Goal: Communication & Community: Participate in discussion

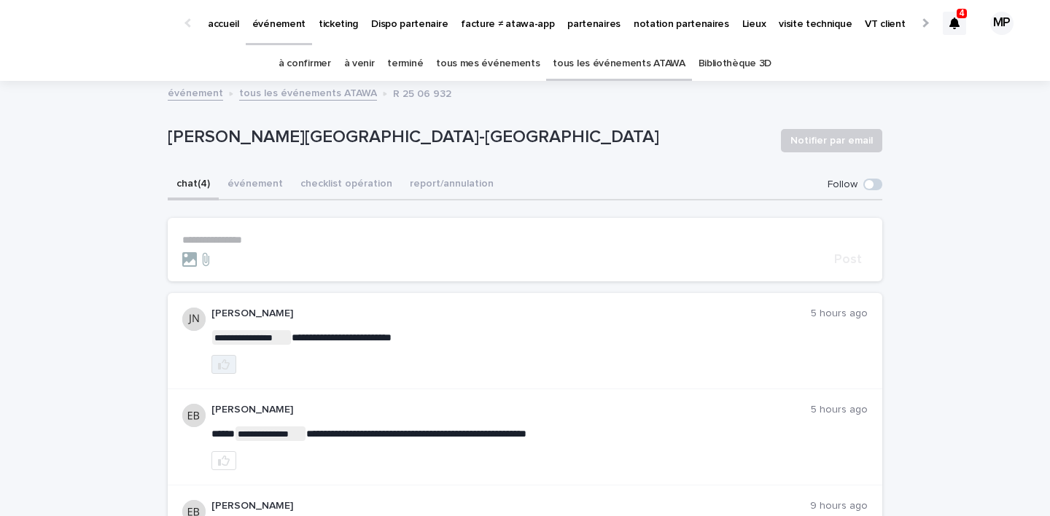
click at [219, 362] on icon "button" at bounding box center [224, 365] width 12 height 12
click at [959, 20] on div at bounding box center [954, 23] width 23 height 23
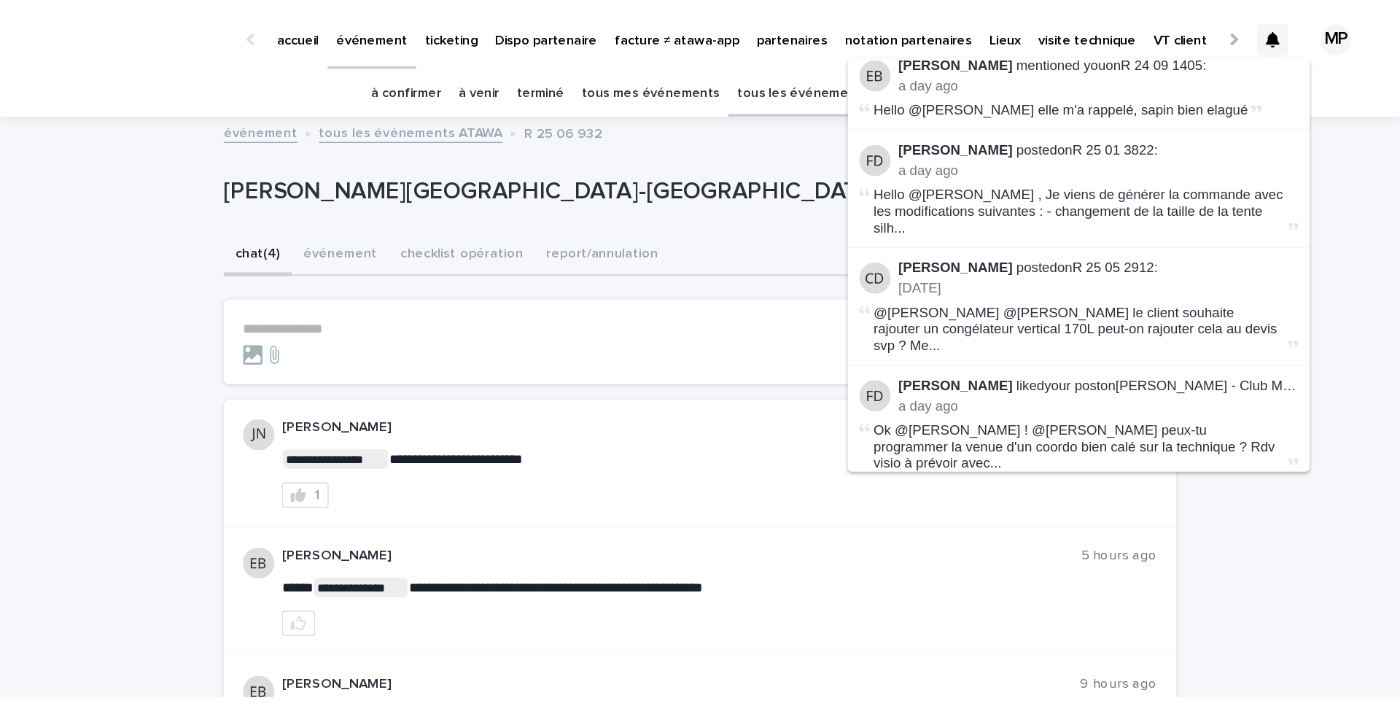
scroll to position [1120, 0]
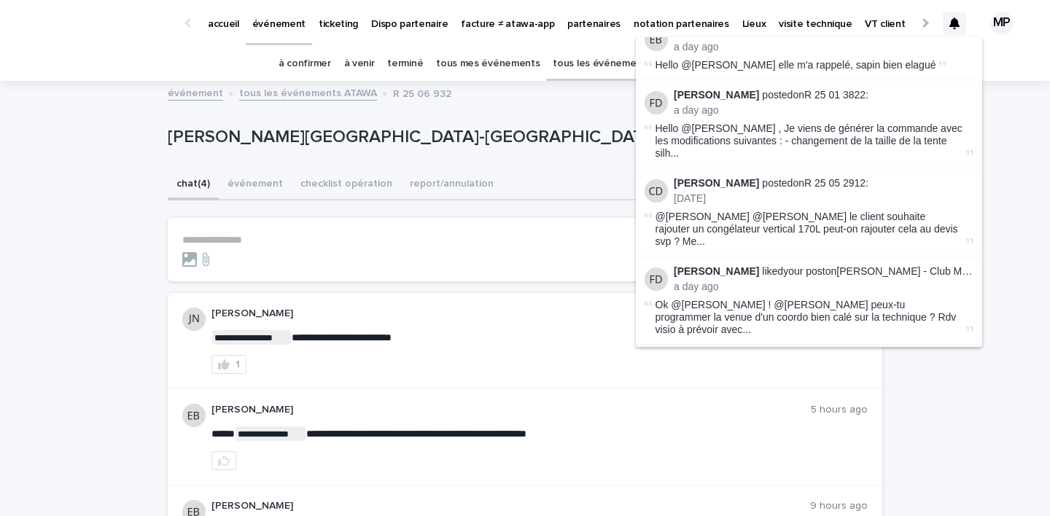
click at [956, 398] on div "**********" at bounding box center [525, 461] width 1050 height 758
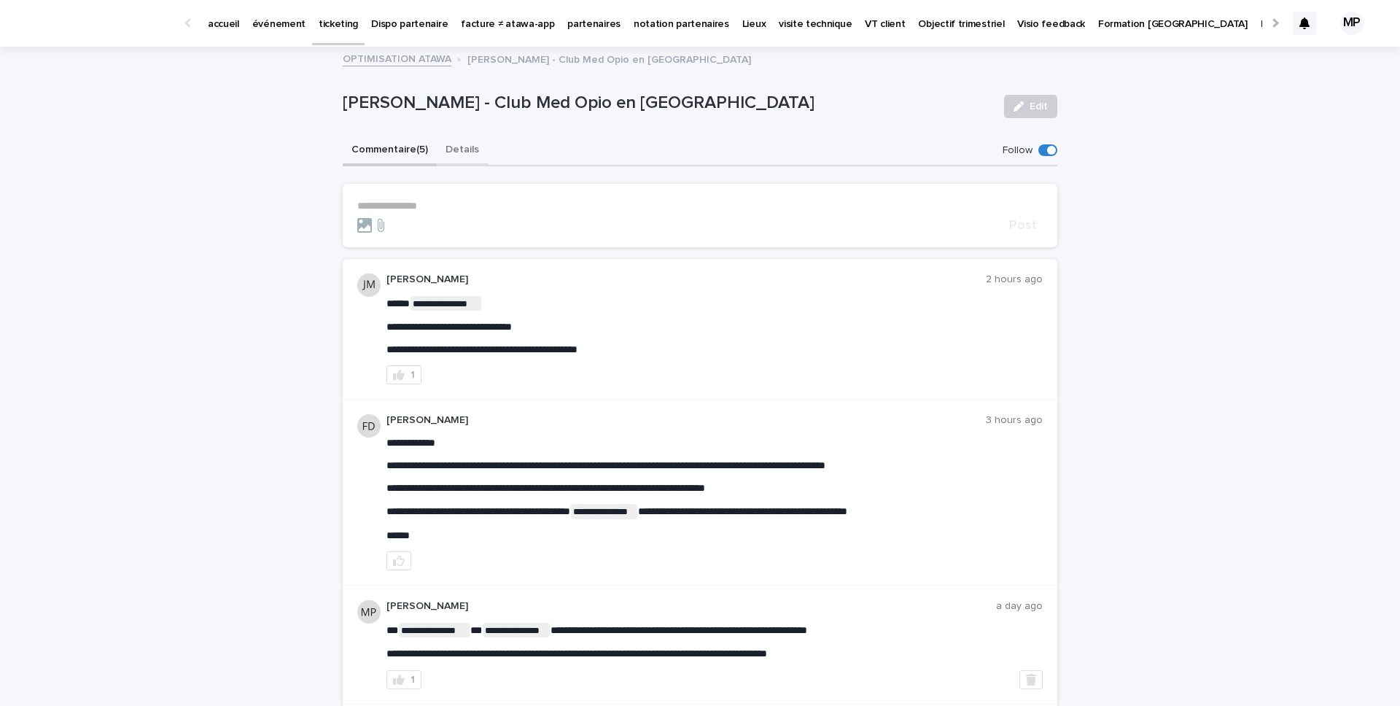
click at [457, 152] on button "Details" at bounding box center [462, 151] width 51 height 31
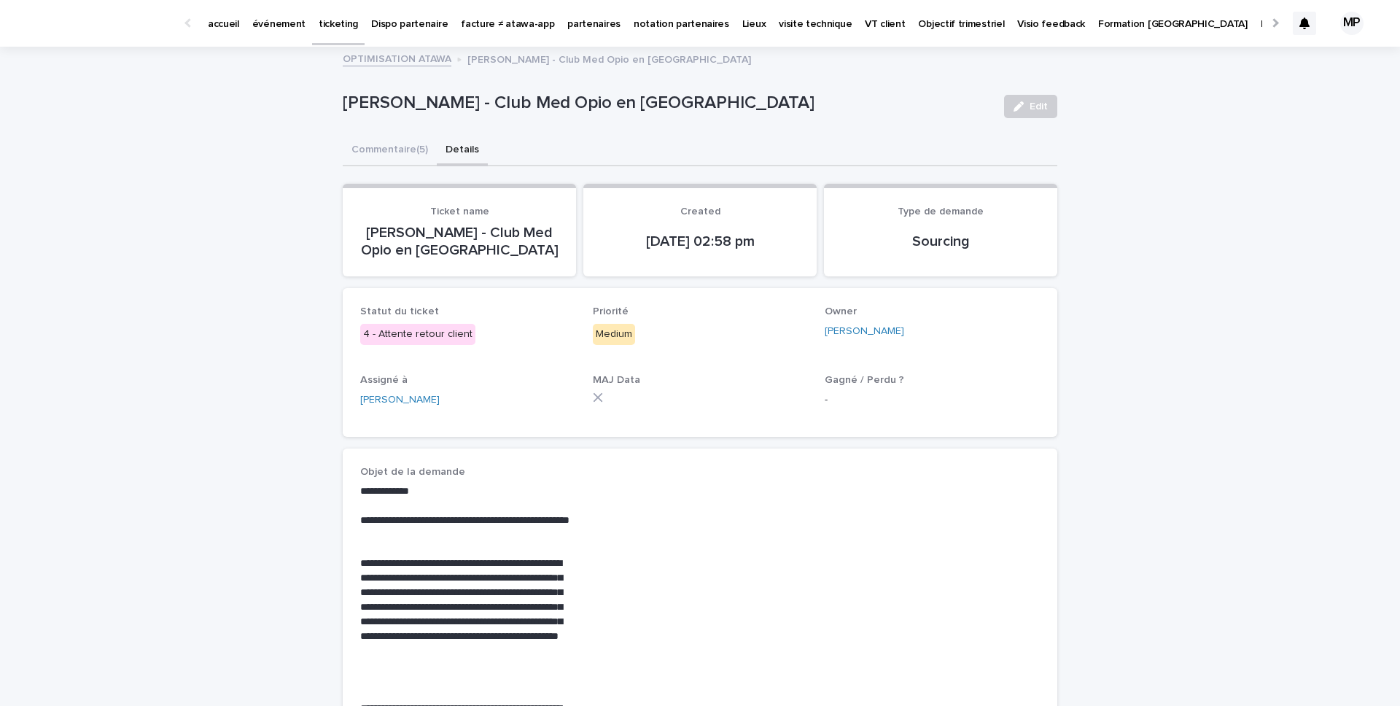
click at [407, 154] on button "Commentaire (5)" at bounding box center [390, 151] width 94 height 31
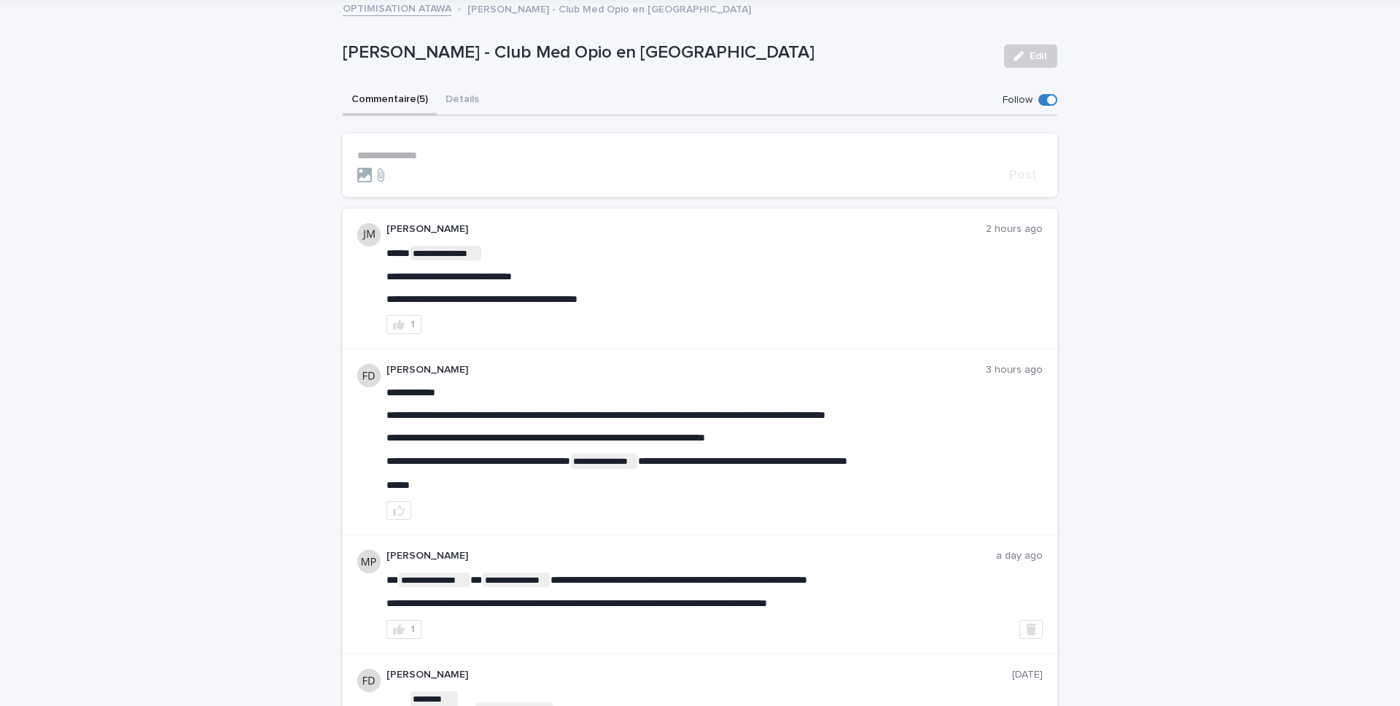
scroll to position [17, 0]
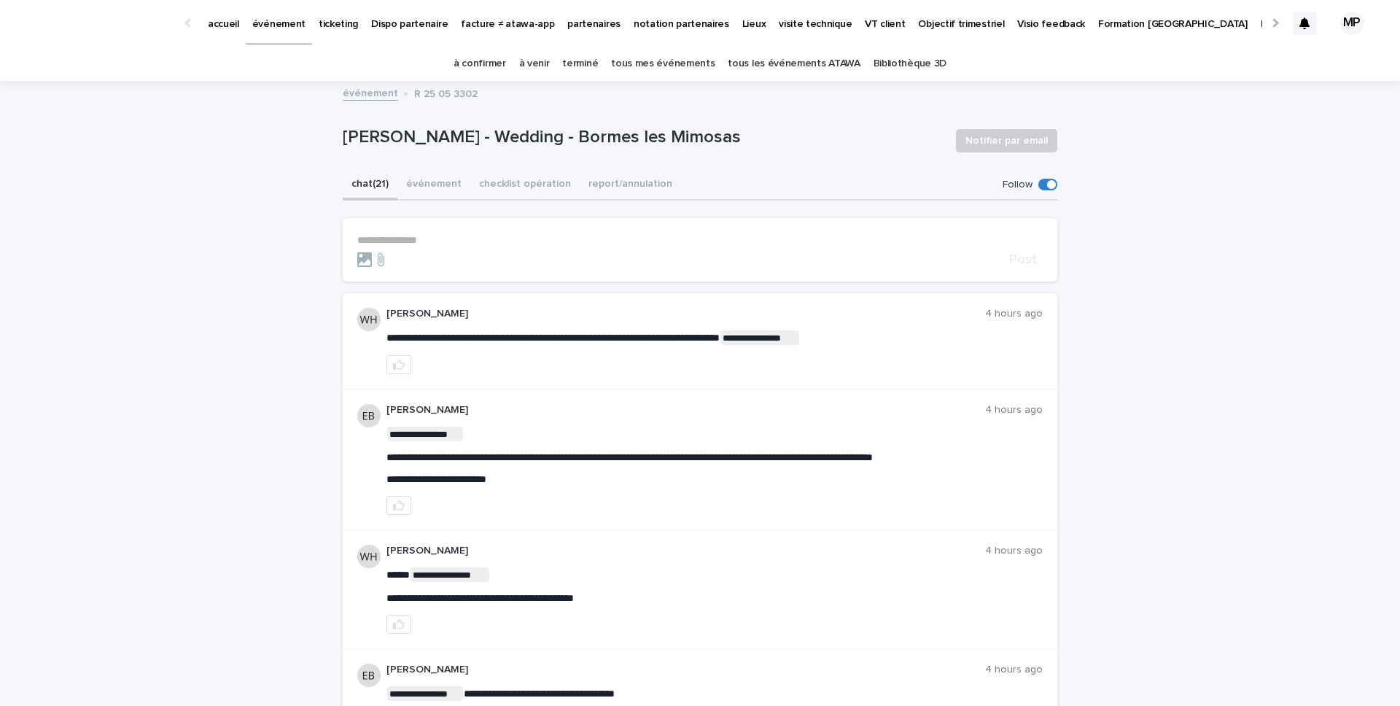
click at [502, 181] on button "checklist opération" at bounding box center [524, 185] width 109 height 31
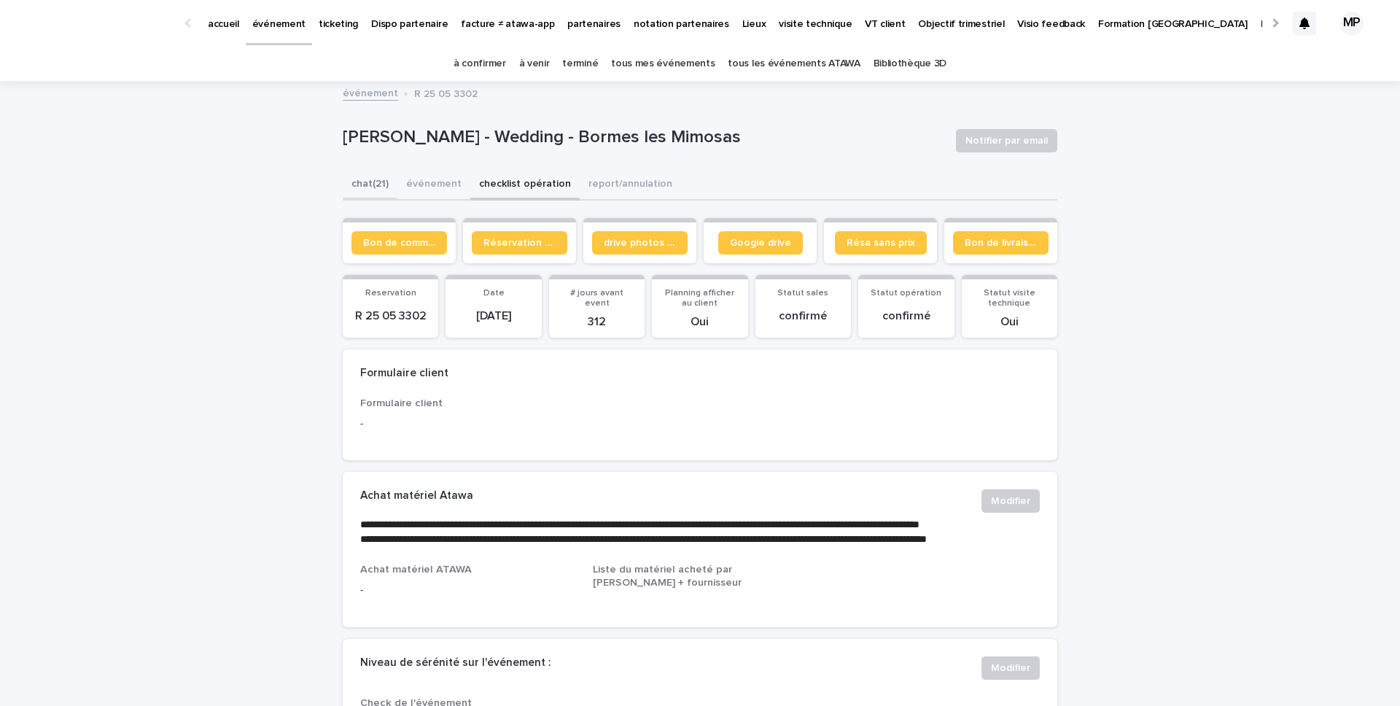
click at [369, 184] on button "chat (21)" at bounding box center [370, 185] width 55 height 31
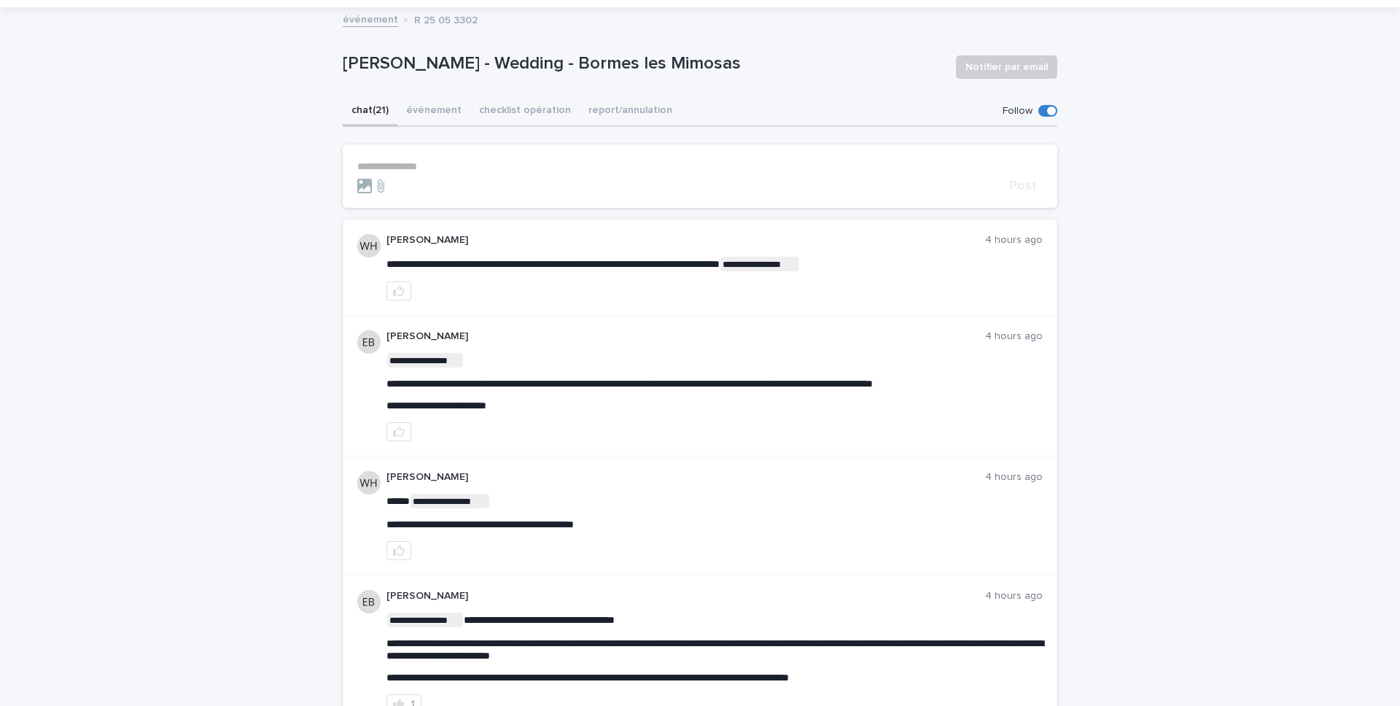
scroll to position [65, 0]
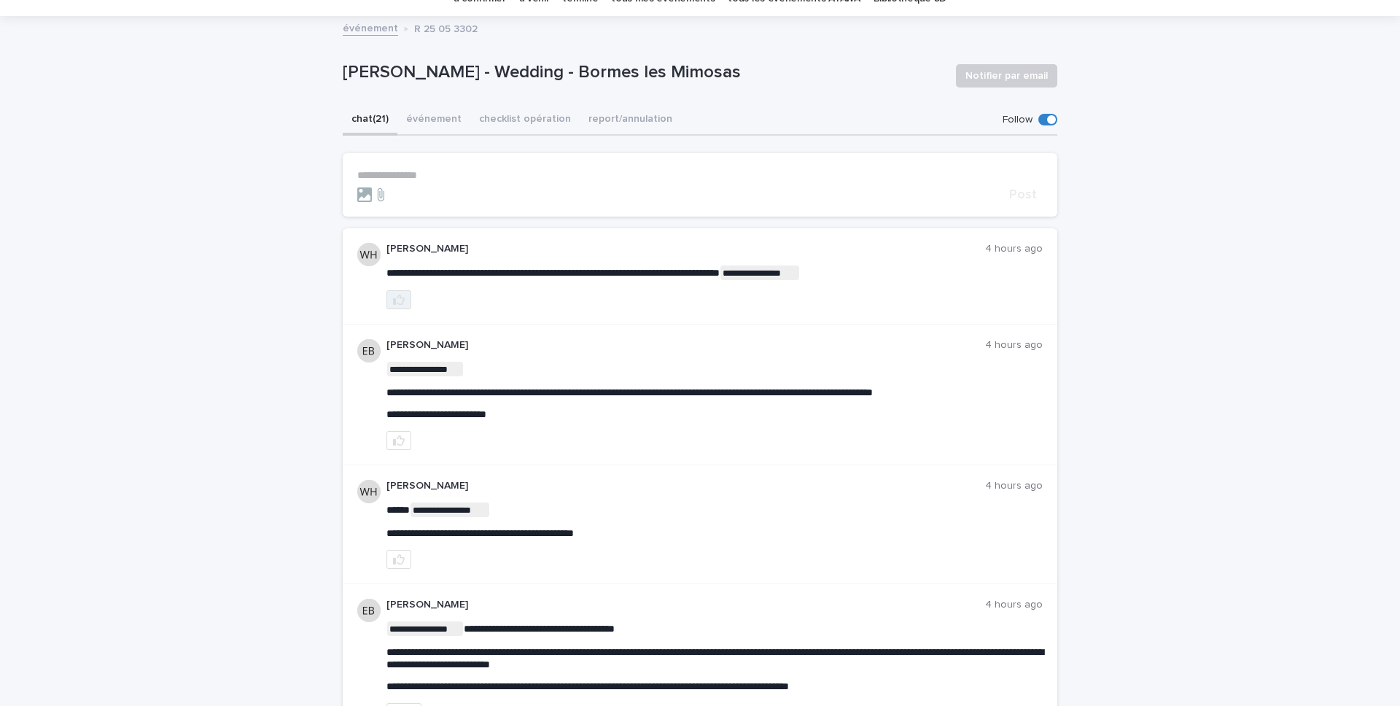
click at [391, 297] on button "button" at bounding box center [398, 299] width 25 height 19
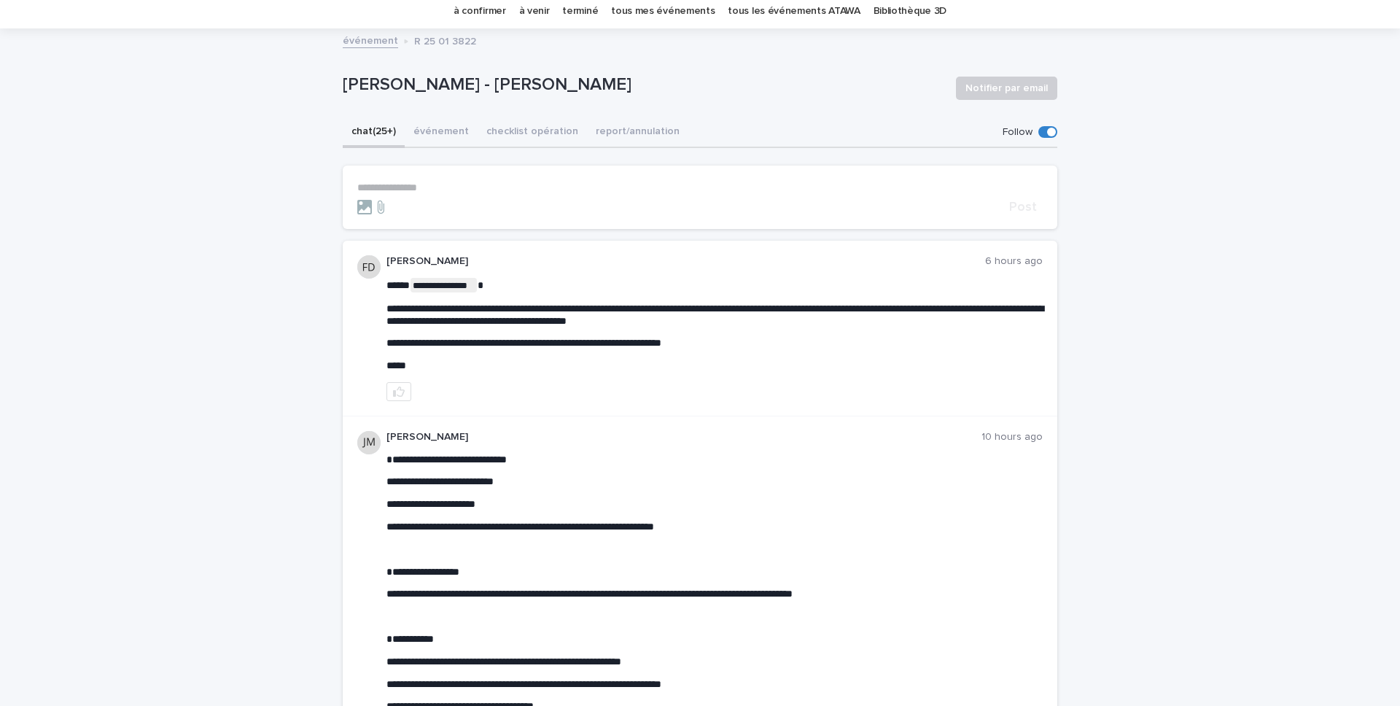
scroll to position [50, 0]
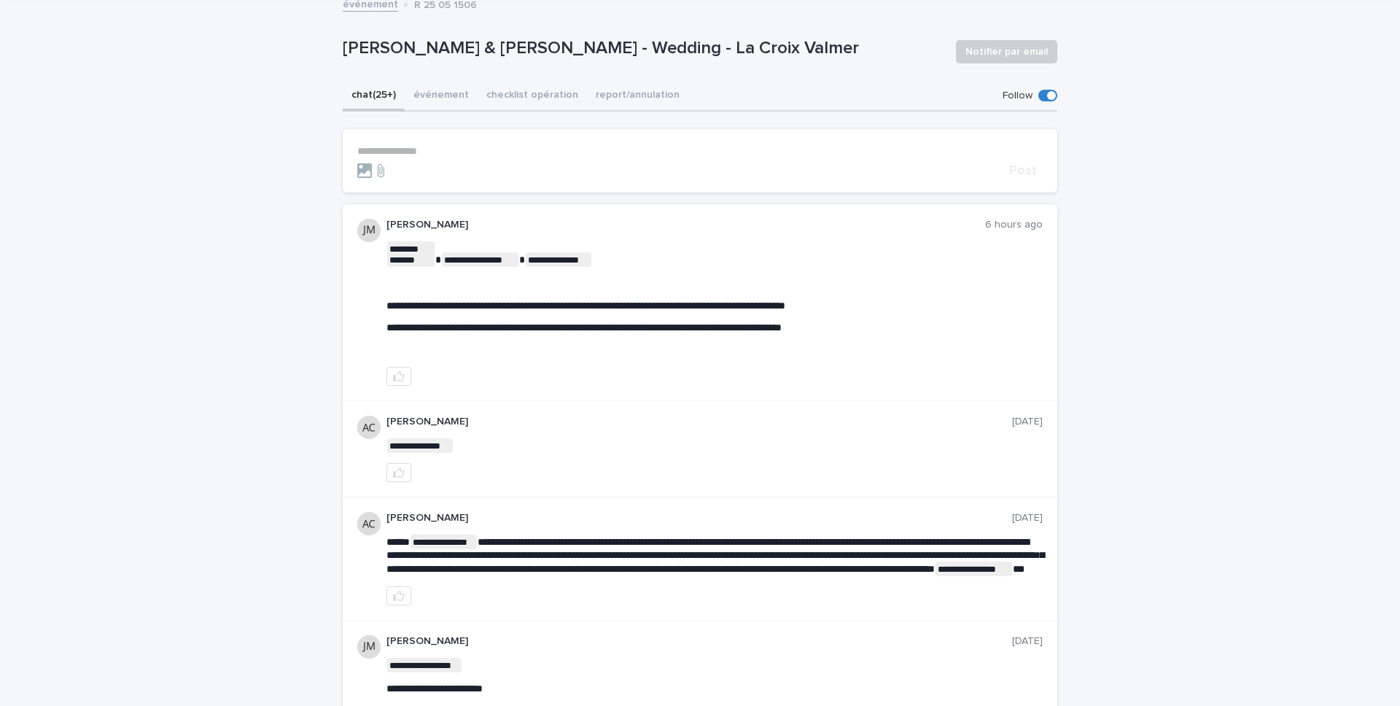
scroll to position [77, 0]
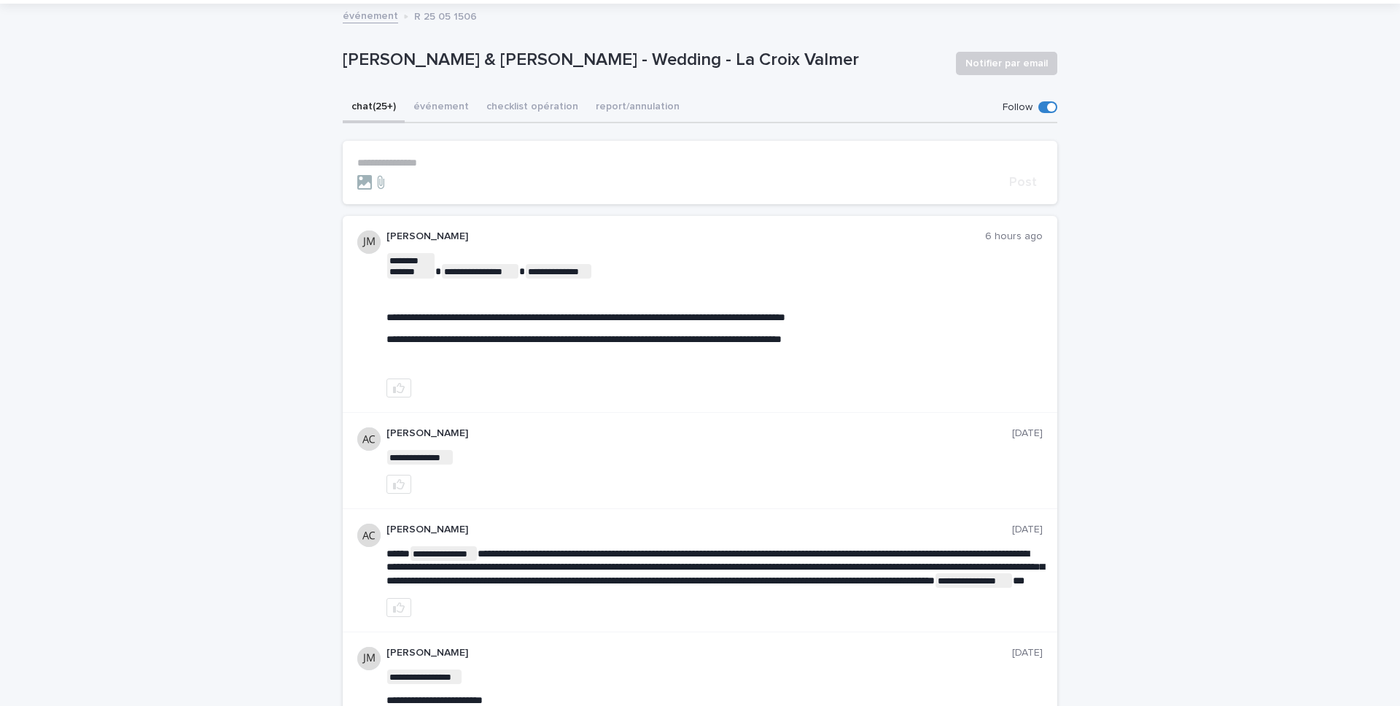
click at [499, 113] on button "checklist opération" at bounding box center [531, 108] width 109 height 31
click at [362, 106] on button "chat (25+)" at bounding box center [374, 108] width 62 height 31
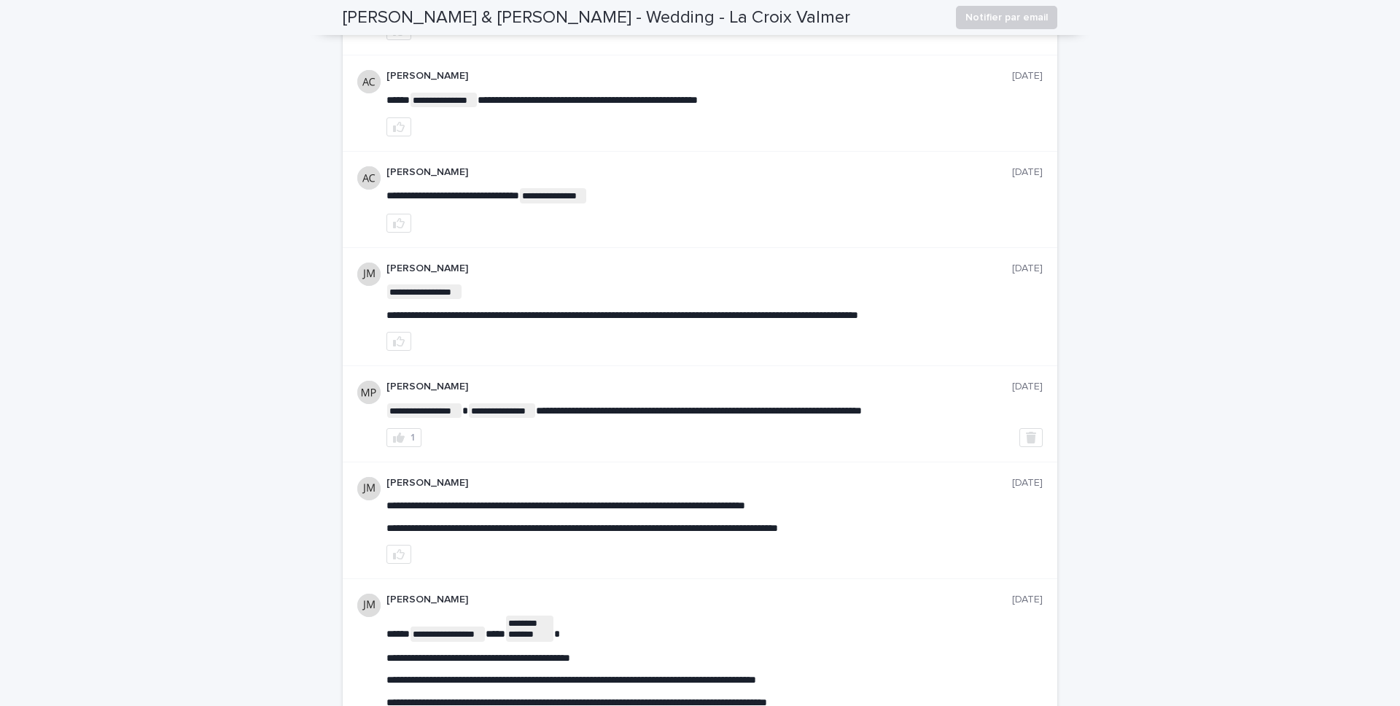
scroll to position [1151, 0]
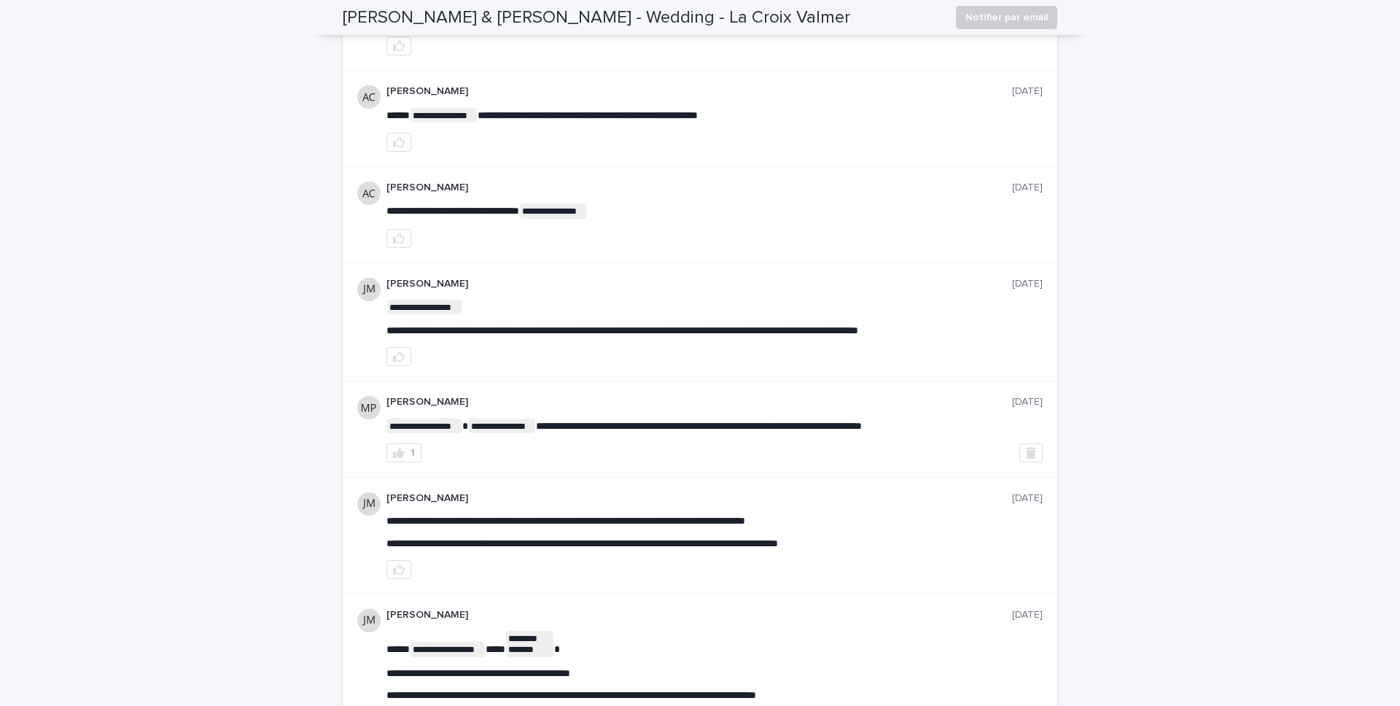
click at [361, 463] on div "**********" at bounding box center [700, 429] width 714 height 96
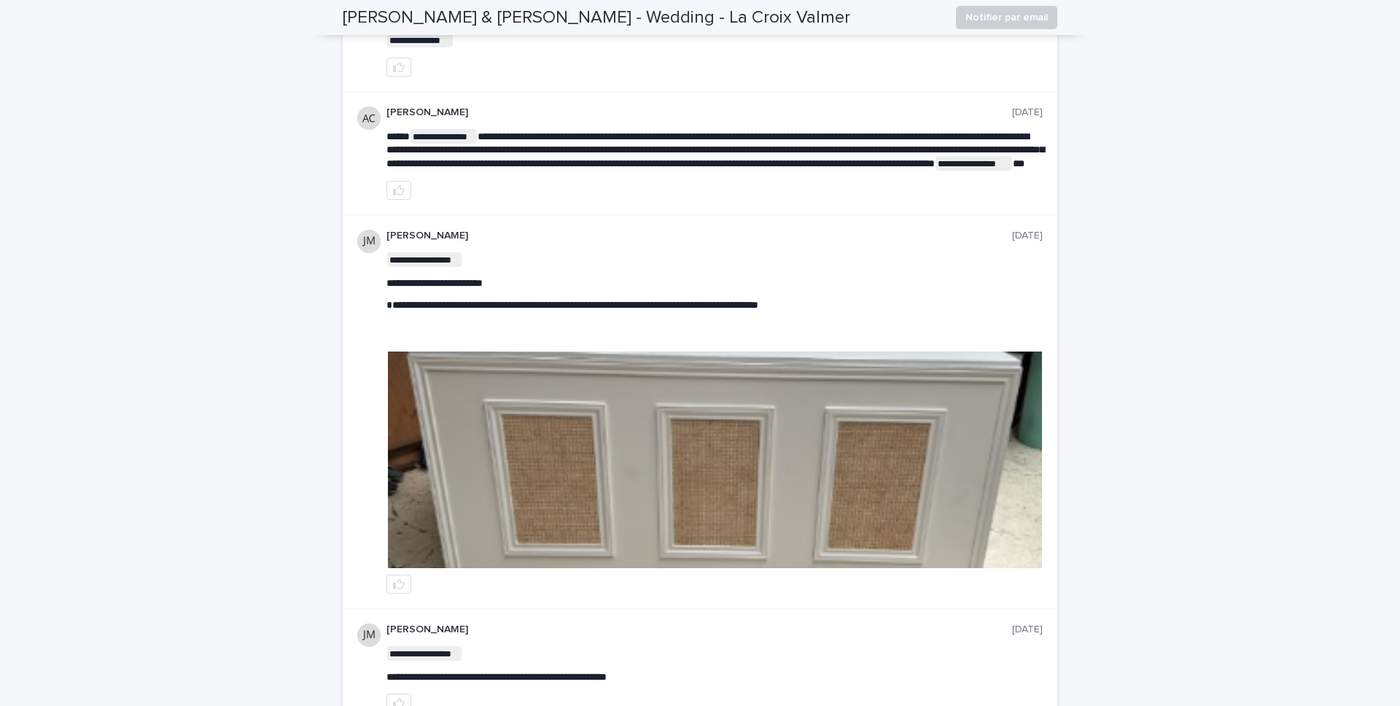
scroll to position [491, 0]
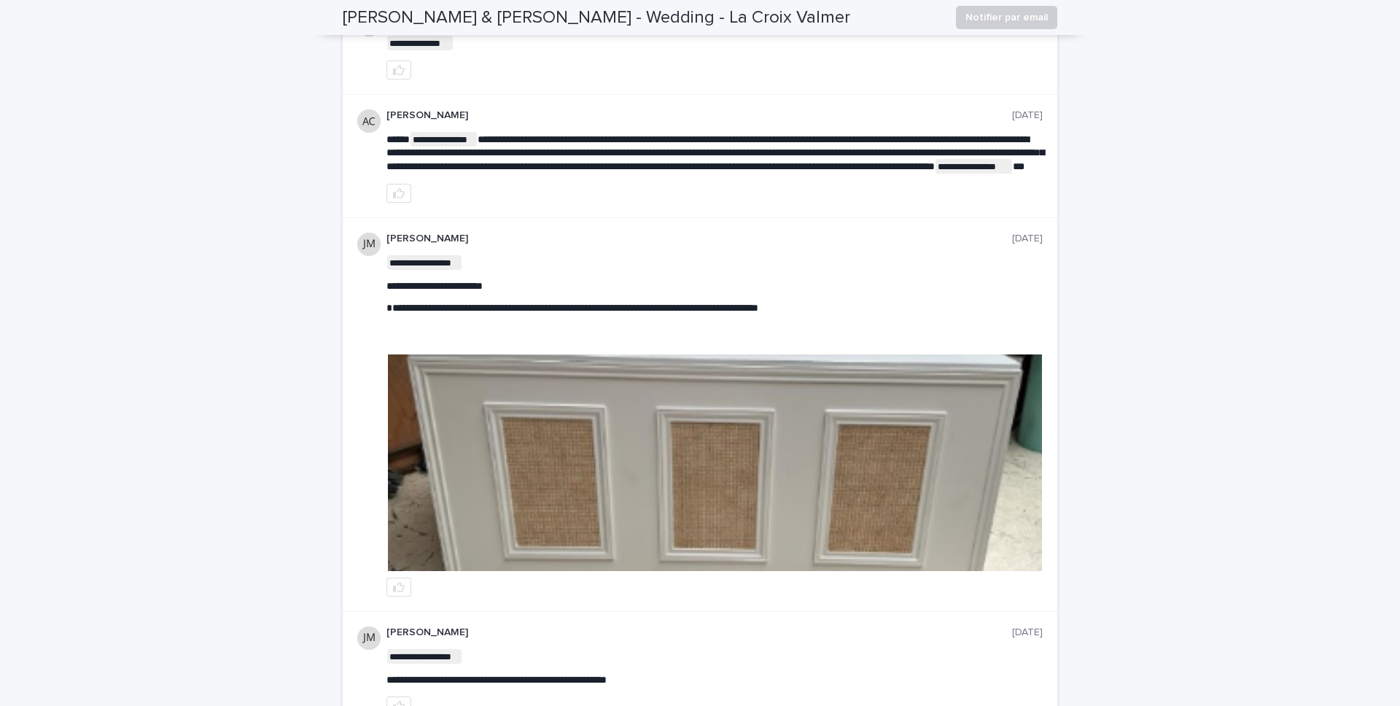
click at [430, 492] on img at bounding box center [715, 462] width 654 height 216
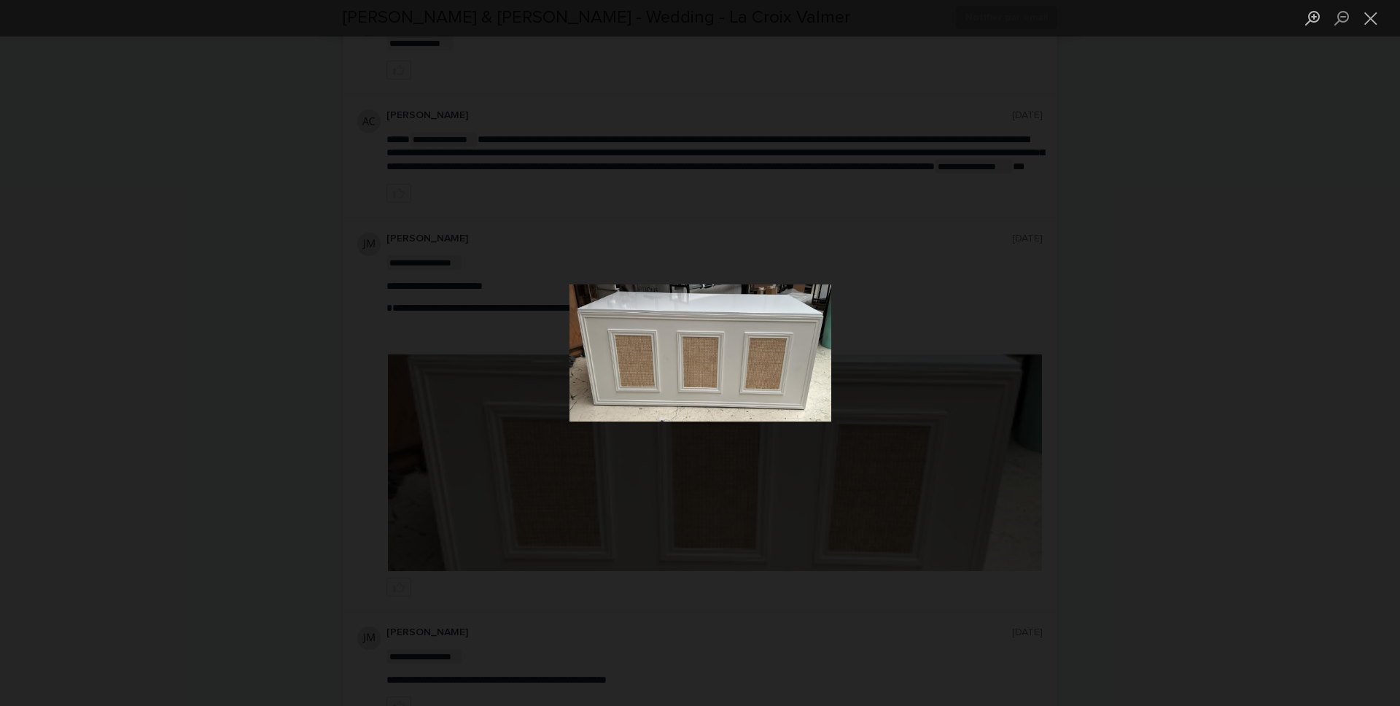
click at [238, 419] on div "Lightbox" at bounding box center [700, 353] width 1400 height 706
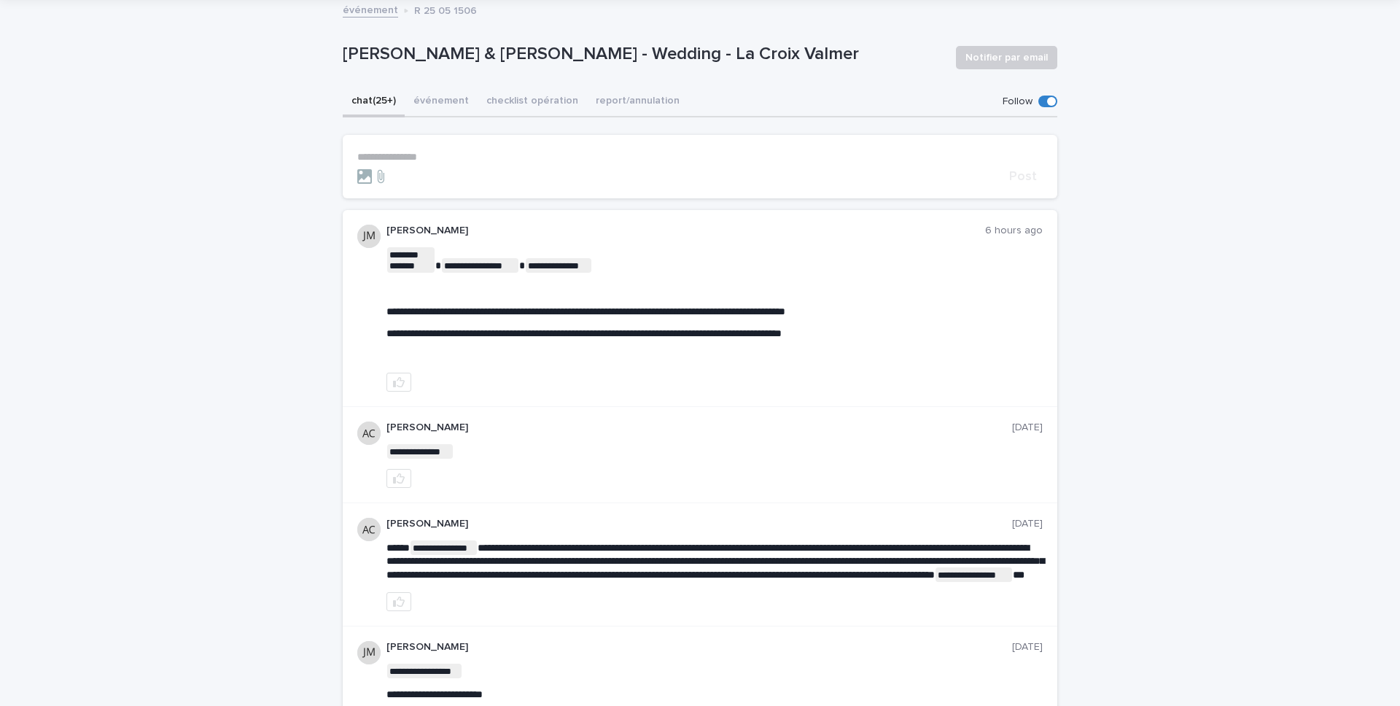
scroll to position [76, 0]
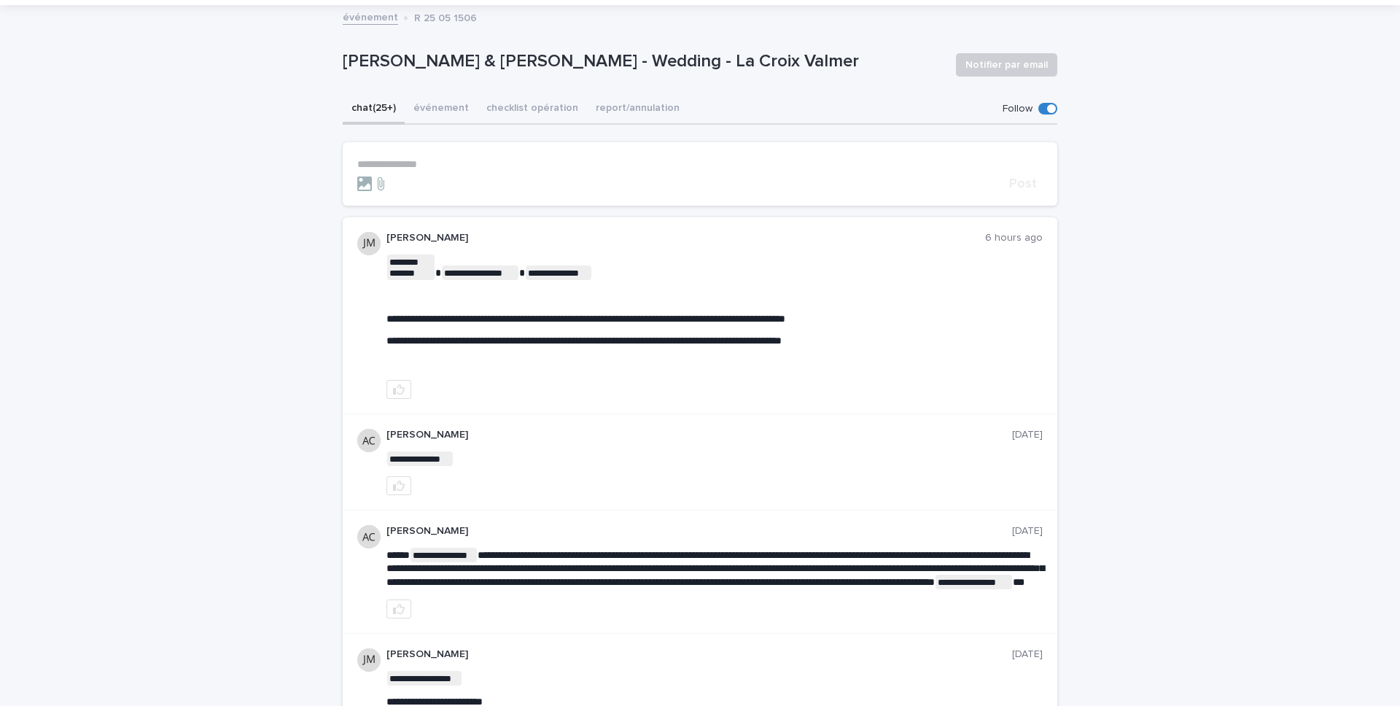
click at [483, 161] on p "**********" at bounding box center [699, 164] width 685 height 12
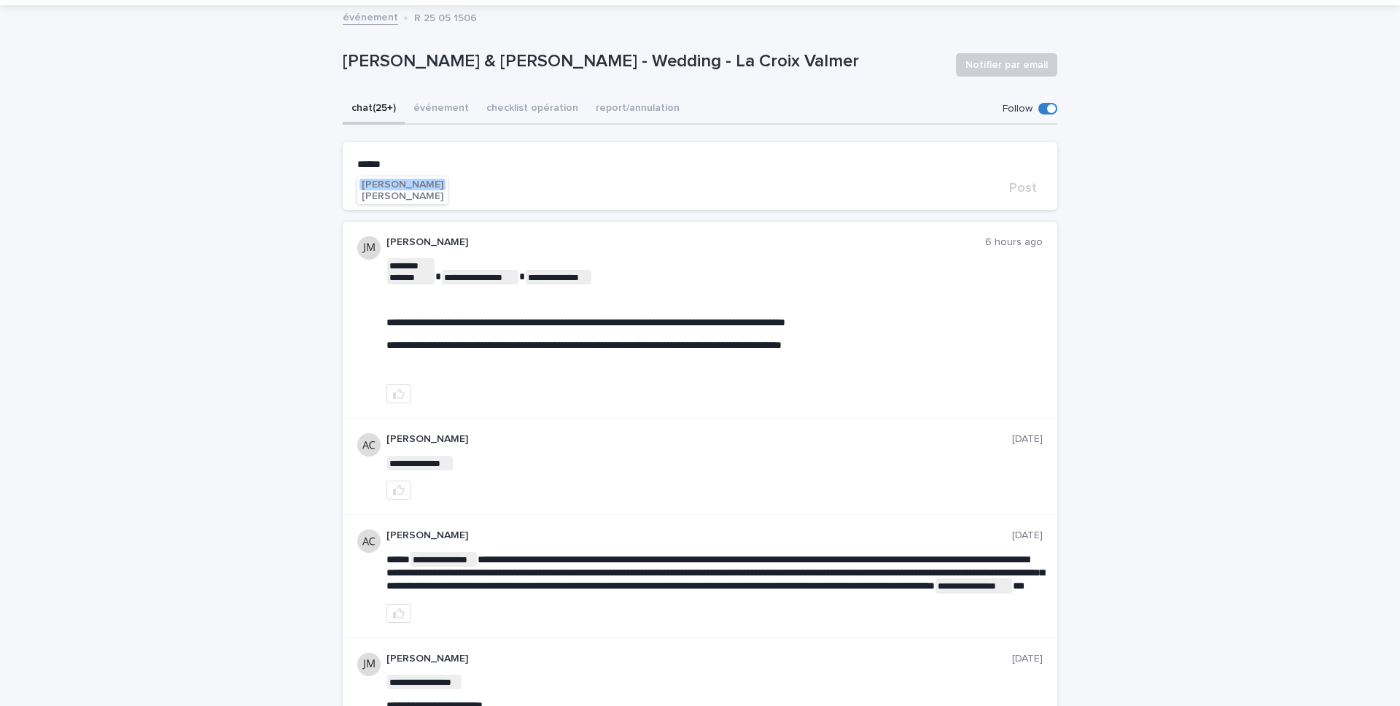
click at [402, 186] on span "Julia Majerus" at bounding box center [403, 184] width 82 height 10
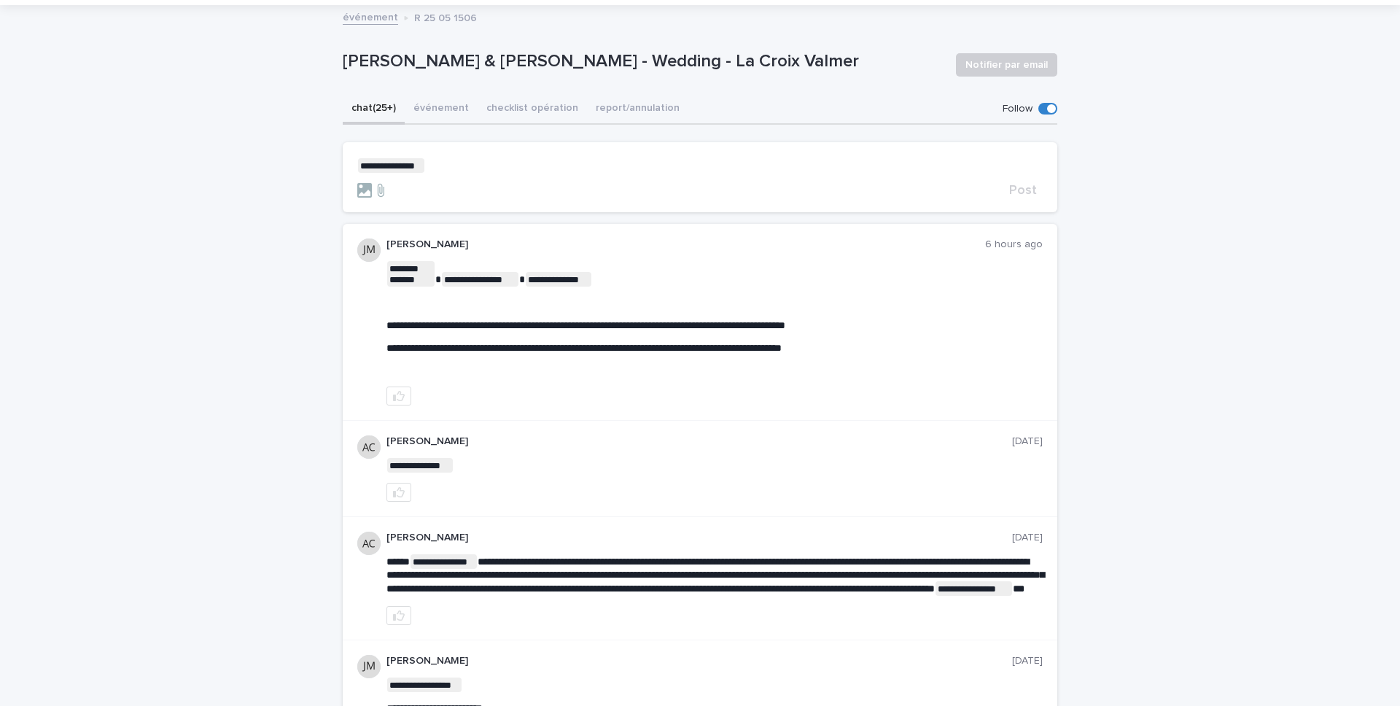
click at [459, 165] on p "**********" at bounding box center [699, 165] width 685 height 15
click at [1015, 192] on span "Post" at bounding box center [1023, 190] width 28 height 13
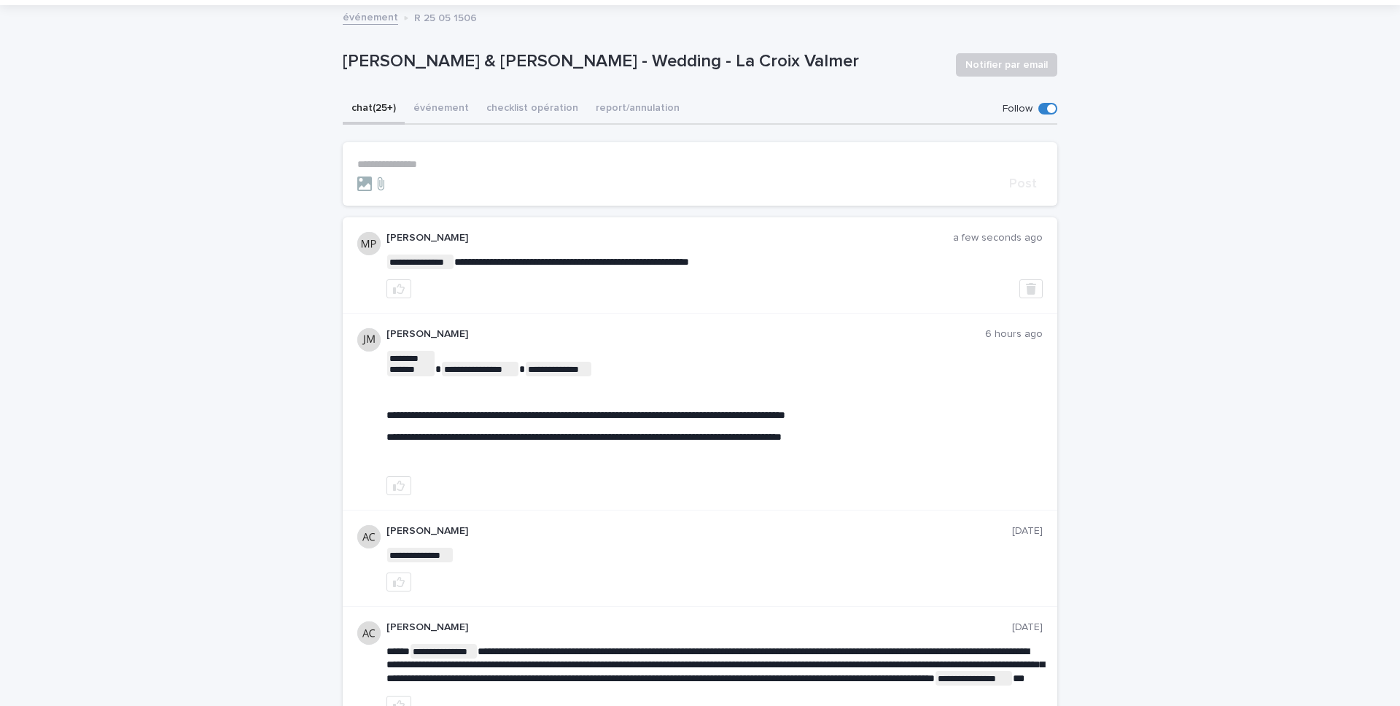
click at [410, 61] on p "Dehren Ramdin & Hayley Barnett - Wedding - La Croix Valmer" at bounding box center [643, 61] width 601 height 21
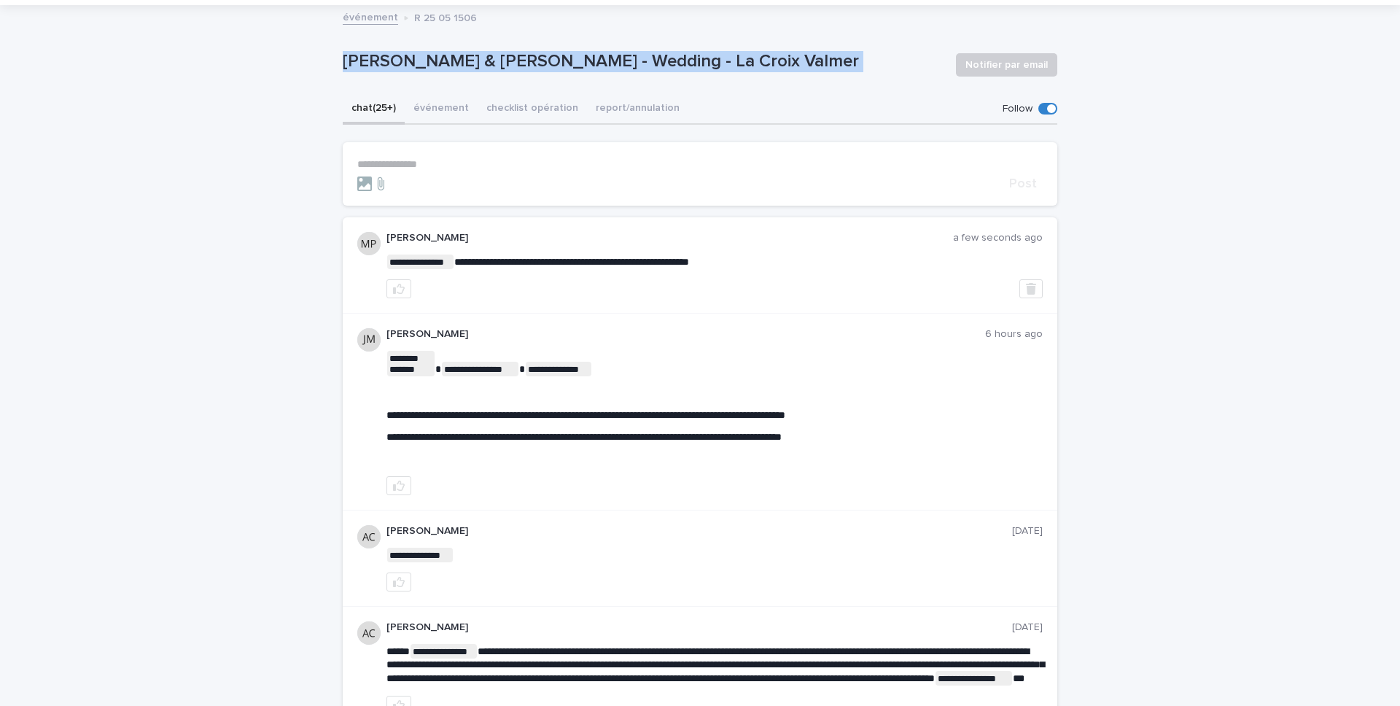
click at [410, 61] on p "Dehren Ramdin & Hayley Barnett - Wedding - La Croix Valmer" at bounding box center [643, 61] width 601 height 21
copy div "Dehren Ramdin & Hayley Barnett - Wedding - La Croix Valmer Notifier par email S…"
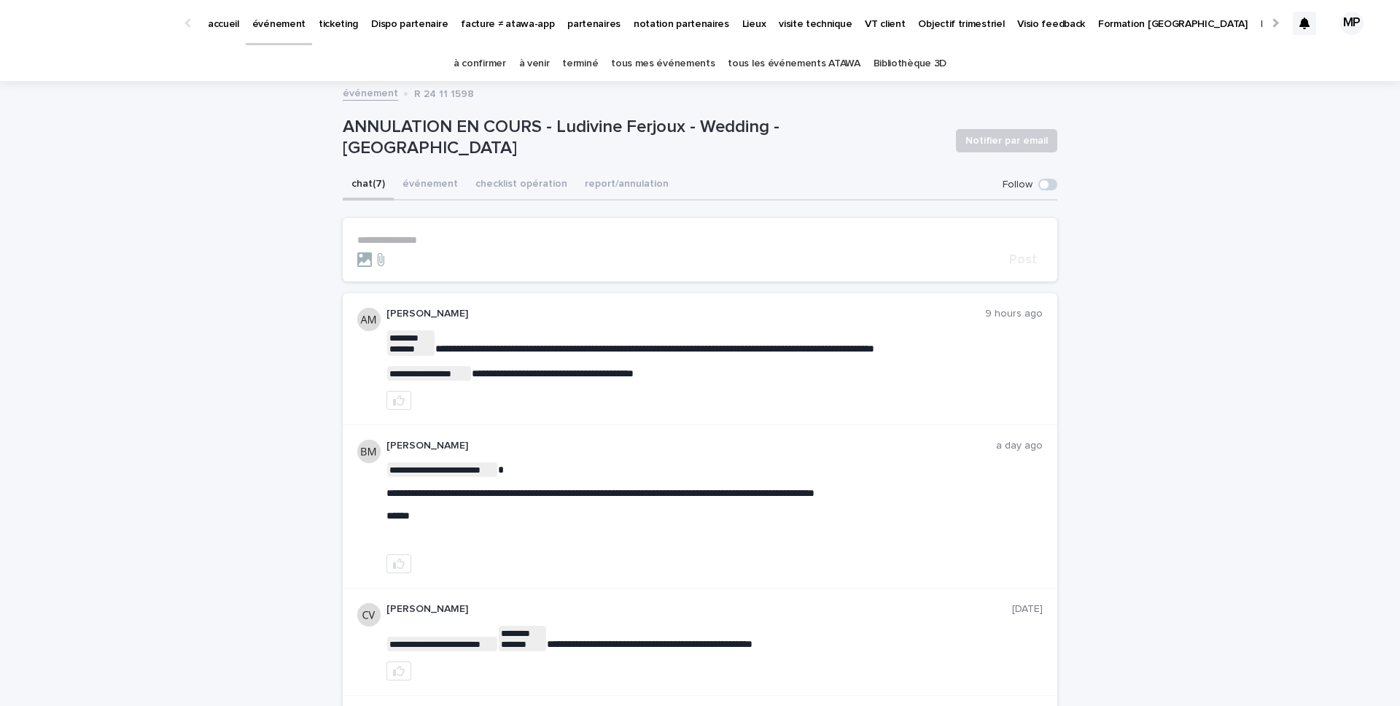
click at [516, 179] on button "checklist opération" at bounding box center [521, 185] width 109 height 31
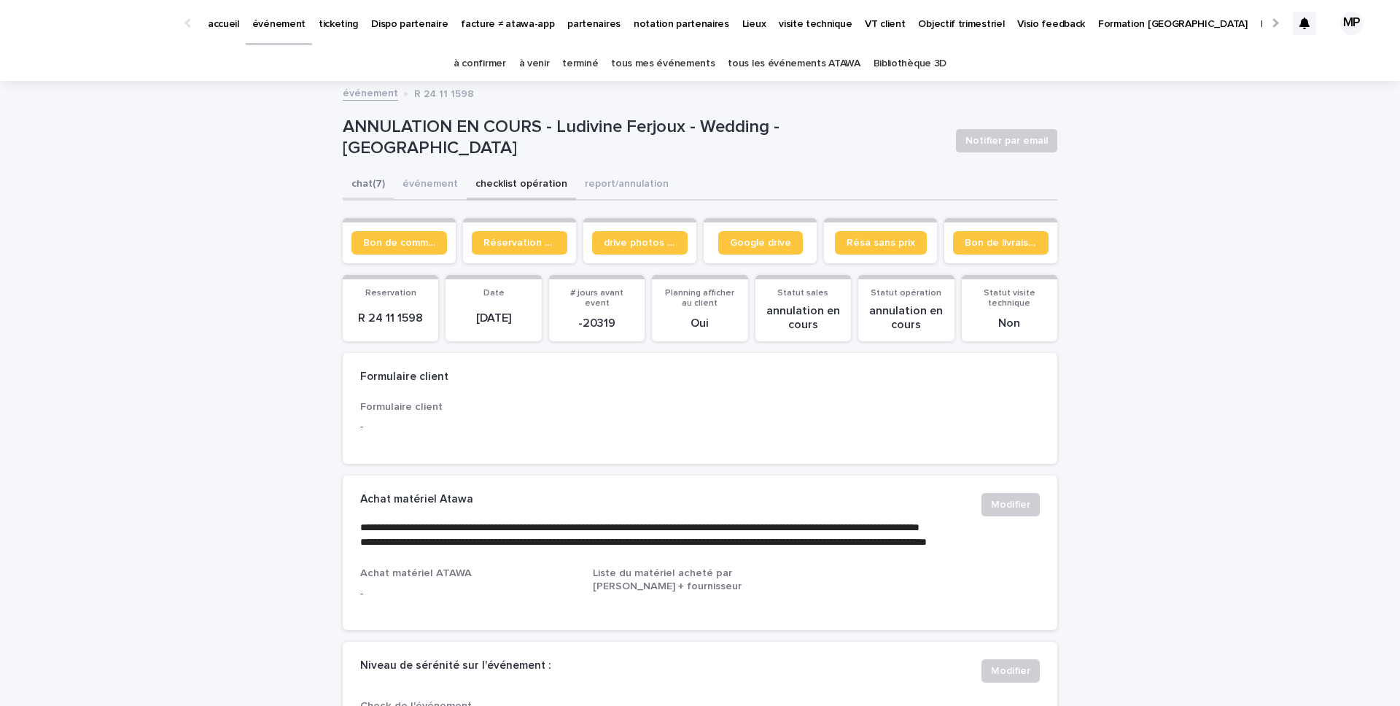
click at [363, 184] on button "chat (7)" at bounding box center [368, 185] width 51 height 31
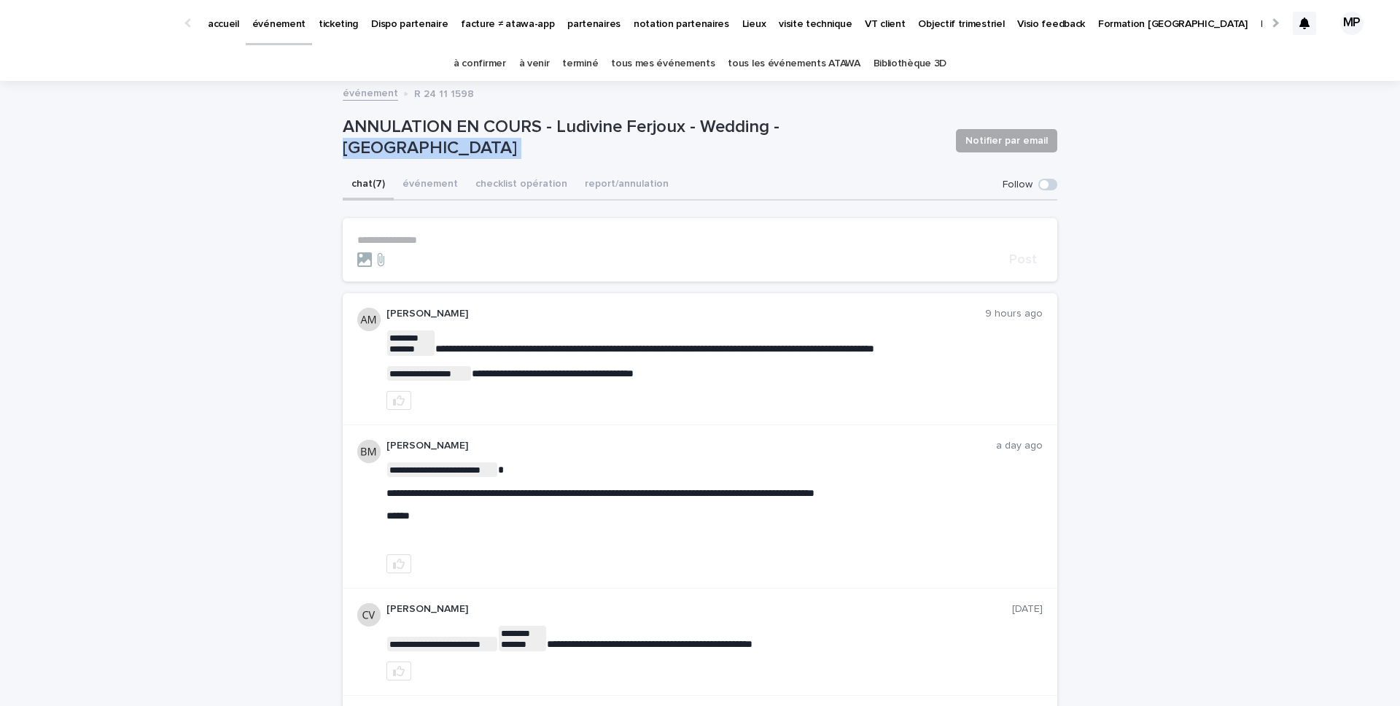
drag, startPoint x: 788, startPoint y: 138, endPoint x: 991, endPoint y: 136, distance: 202.7
click at [991, 136] on div "ANNULATION EN COURS - Ludivine Ferjoux - Wedding - Villersexel Notifier par ema…" at bounding box center [700, 141] width 714 height 58
copy div "Villersexel Notifier par email Sorry, there was an error saving your record. Pl…"
click at [495, 246] on form "**********" at bounding box center [699, 250] width 685 height 33
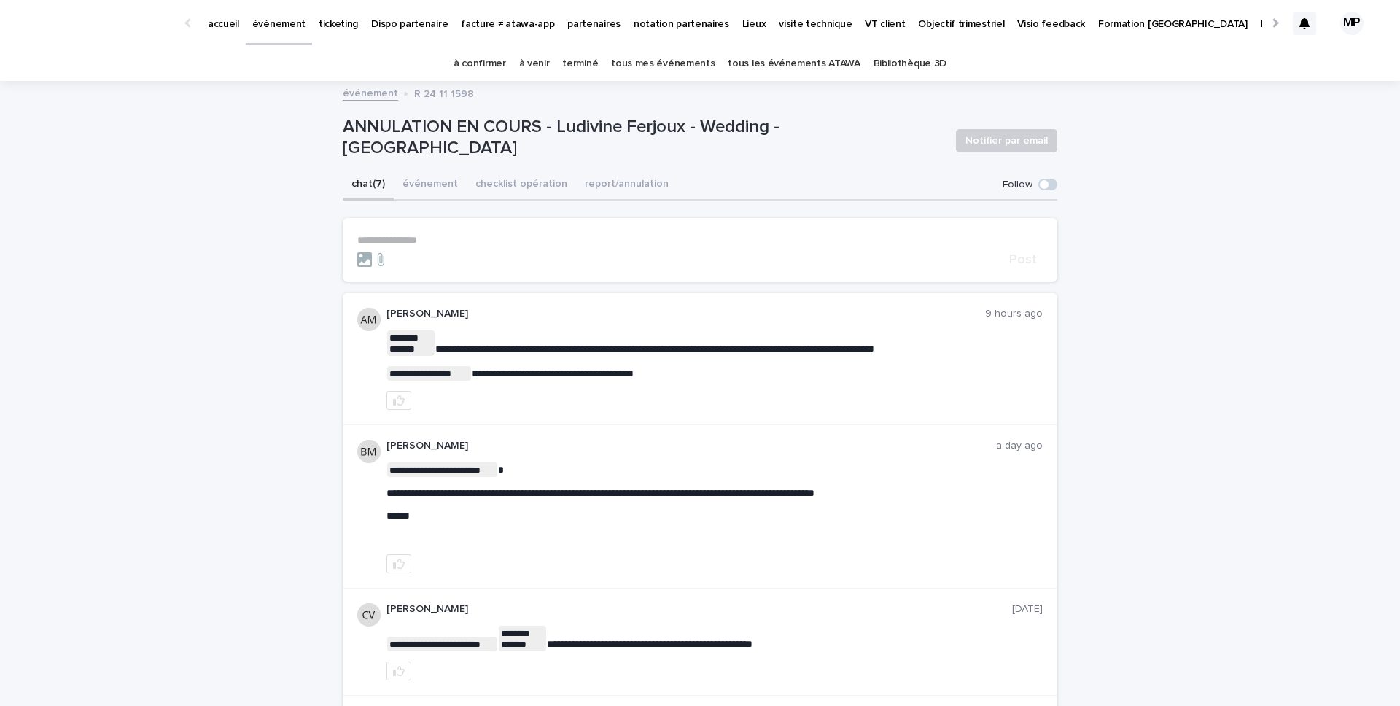
click at [458, 236] on p "**********" at bounding box center [699, 240] width 685 height 12
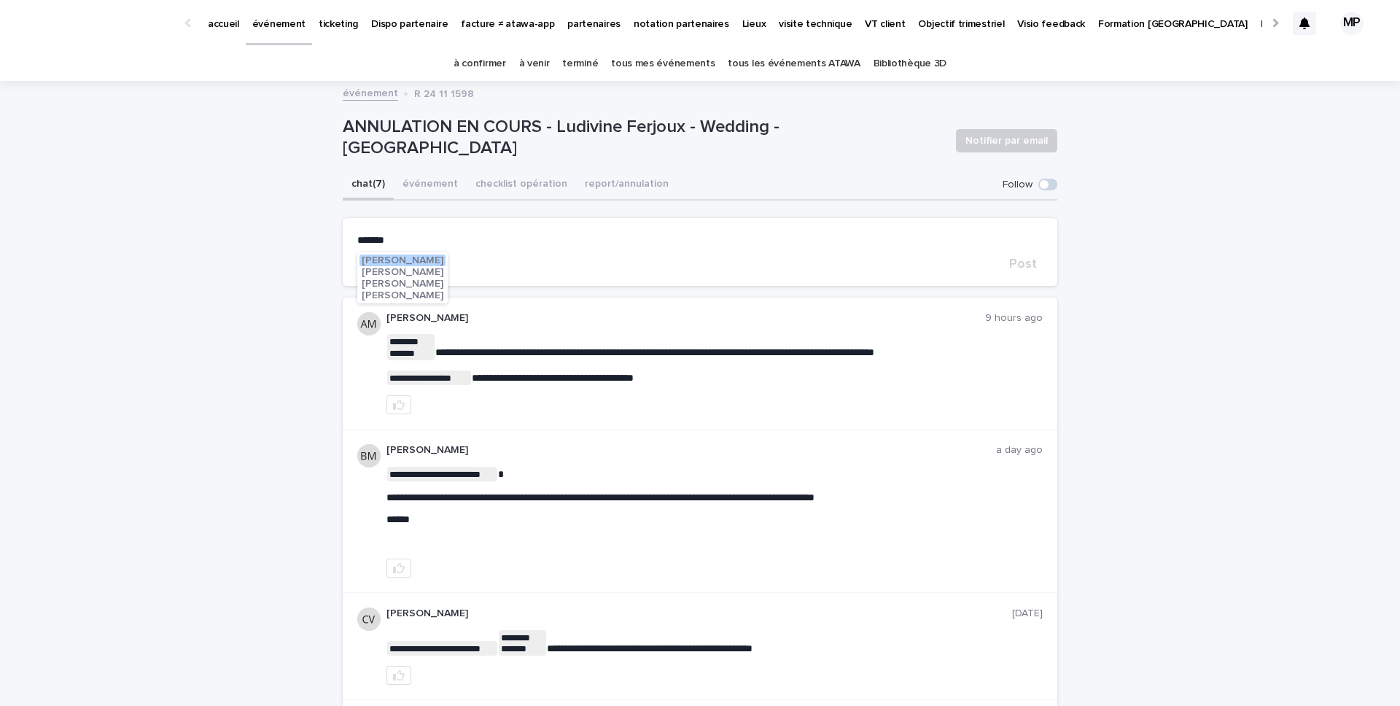
click at [417, 295] on span "[PERSON_NAME]" at bounding box center [403, 295] width 82 height 10
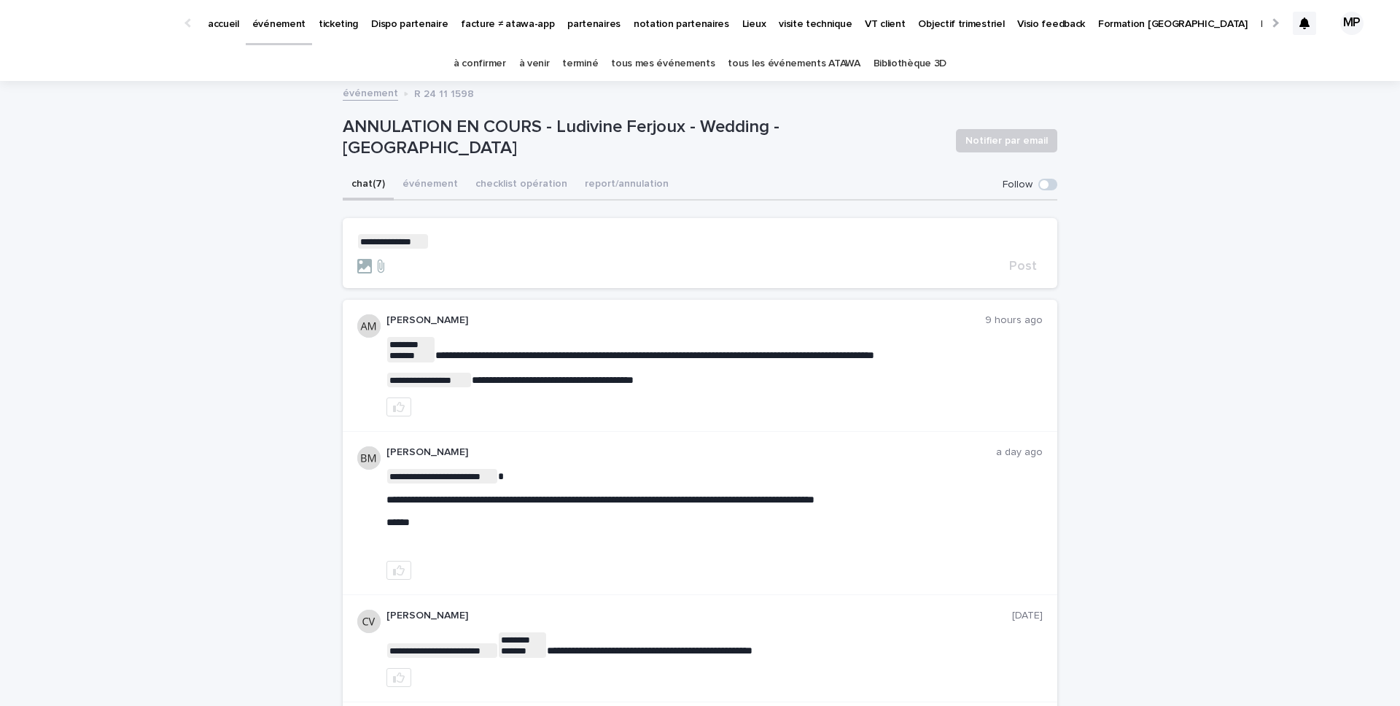
click at [478, 240] on p "**********" at bounding box center [699, 241] width 685 height 15
click at [1018, 264] on span "Post" at bounding box center [1023, 266] width 28 height 13
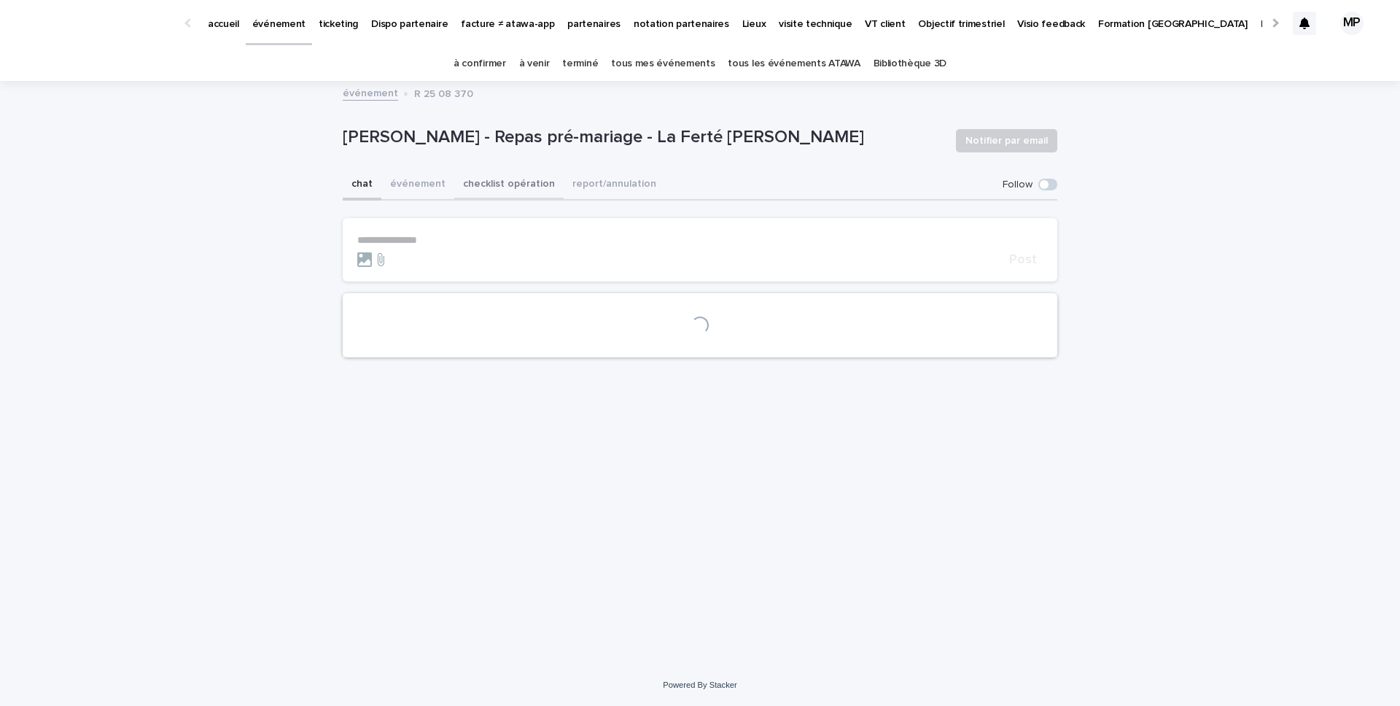
click at [493, 186] on button "checklist opération" at bounding box center [508, 185] width 109 height 31
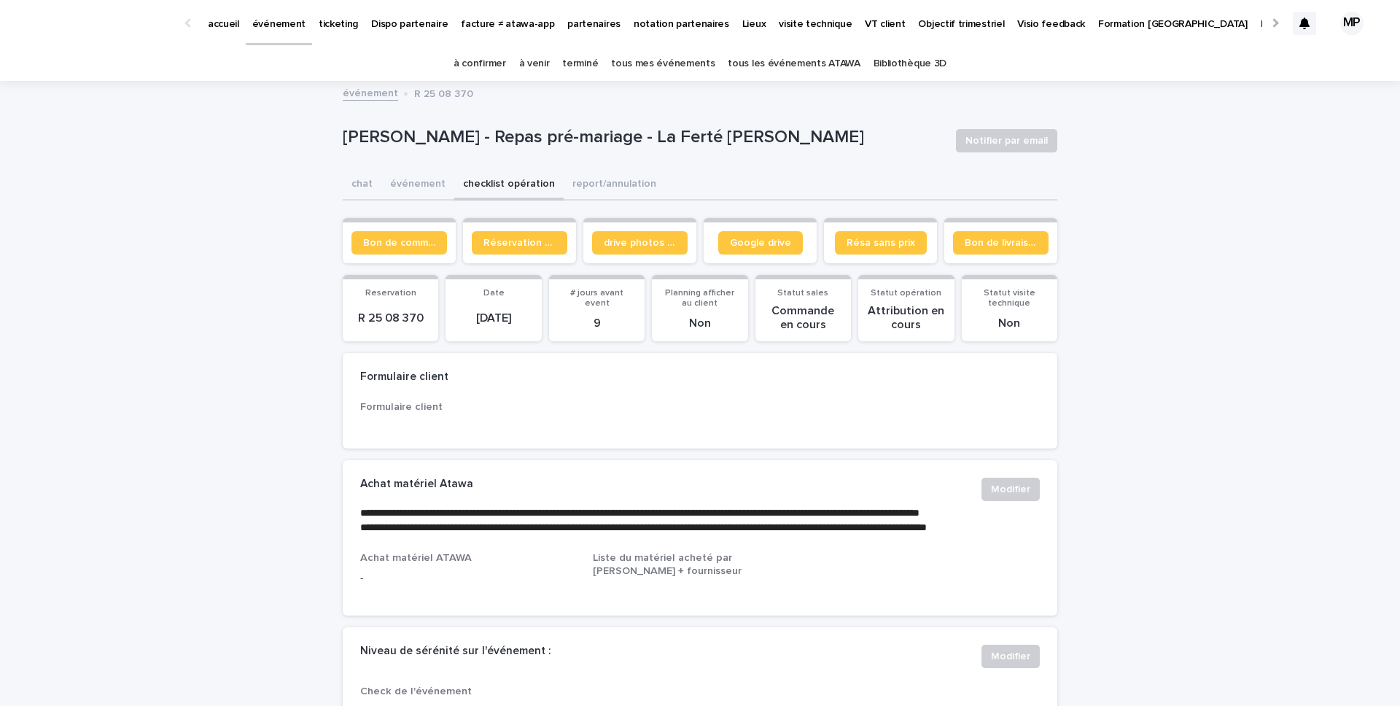
click at [382, 241] on span "Bon de commande" at bounding box center [399, 243] width 72 height 10
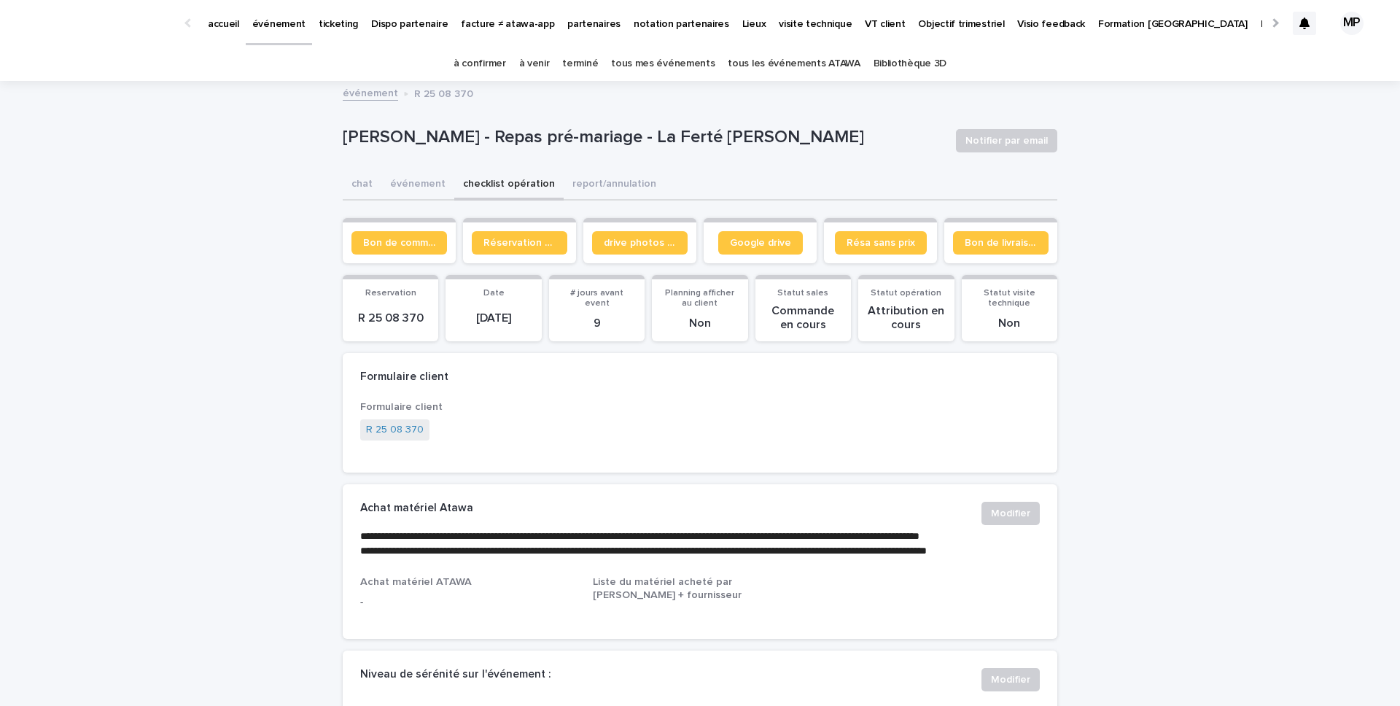
click at [772, 66] on link "tous les événements ATAWA" at bounding box center [793, 64] width 132 height 34
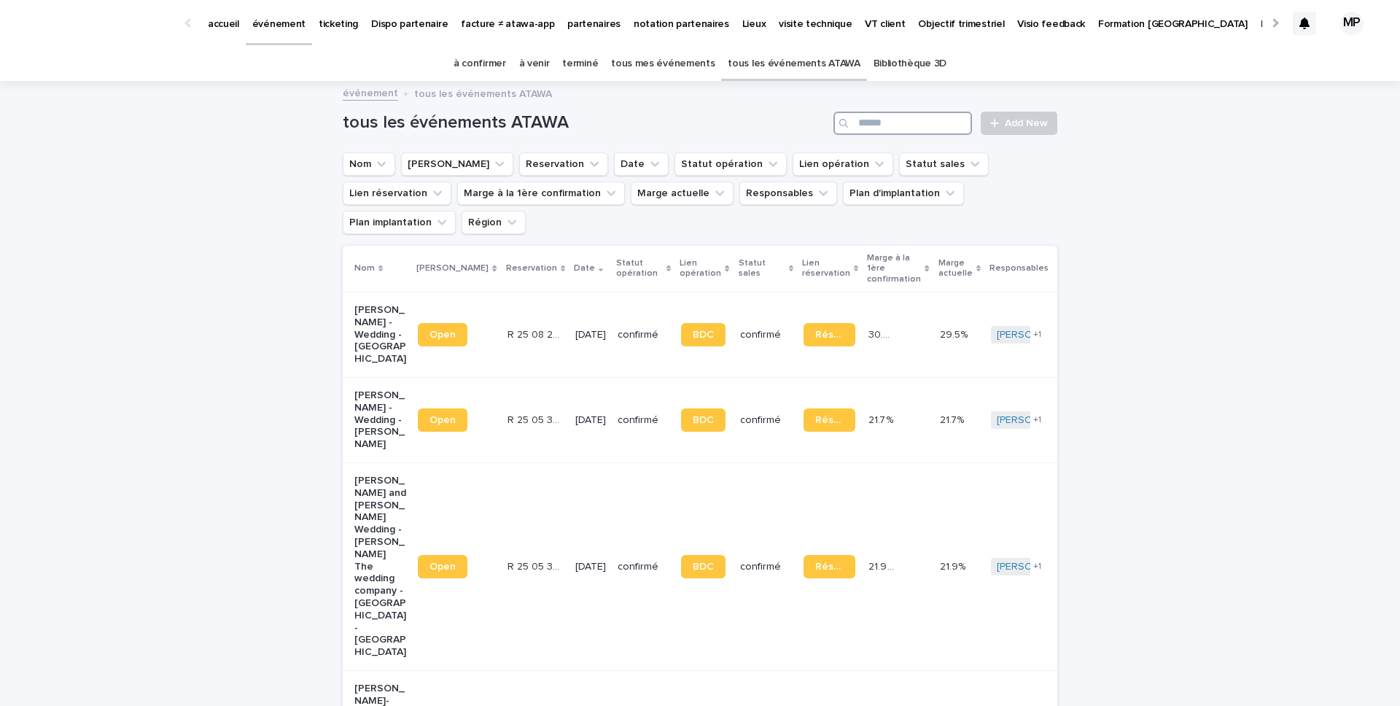
click at [922, 125] on input "Search" at bounding box center [902, 123] width 138 height 23
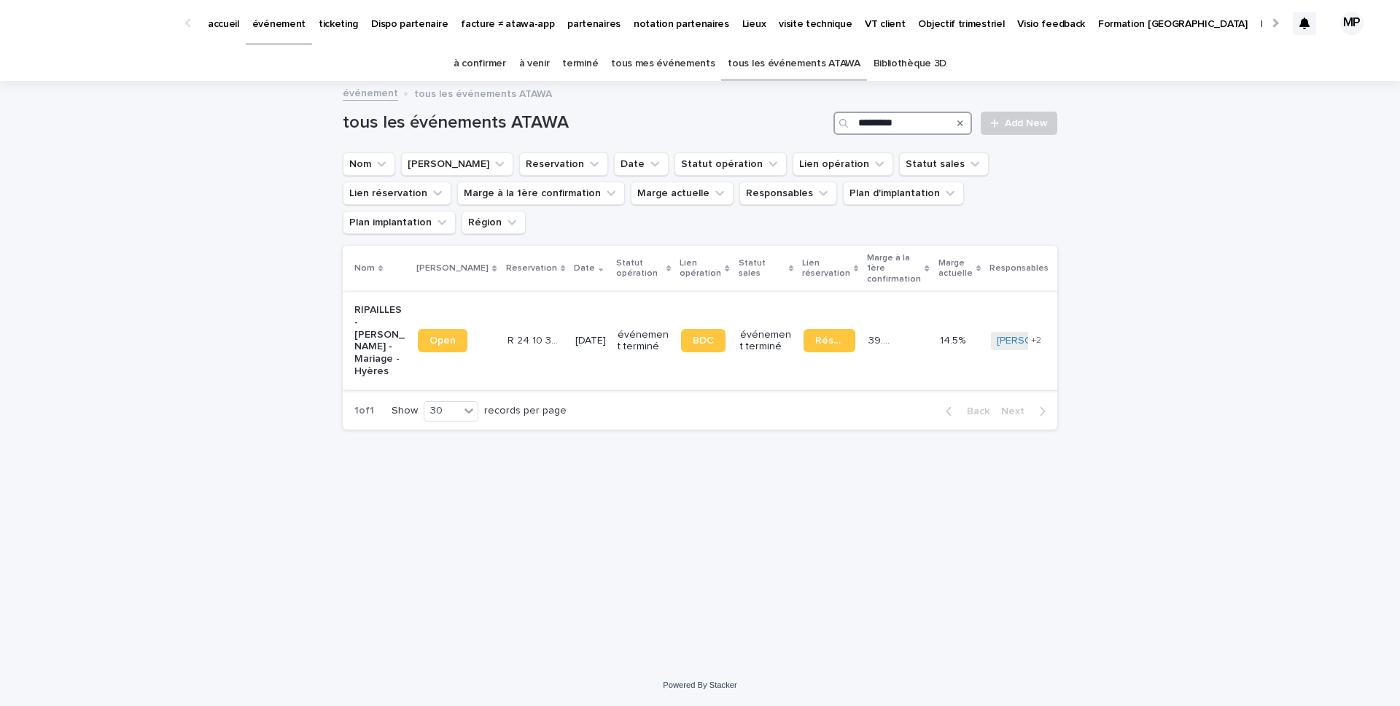
type input "*********"
click at [372, 308] on p "RIPAILLES - Thomas Roullier - Mariage - Hyères" at bounding box center [380, 341] width 52 height 74
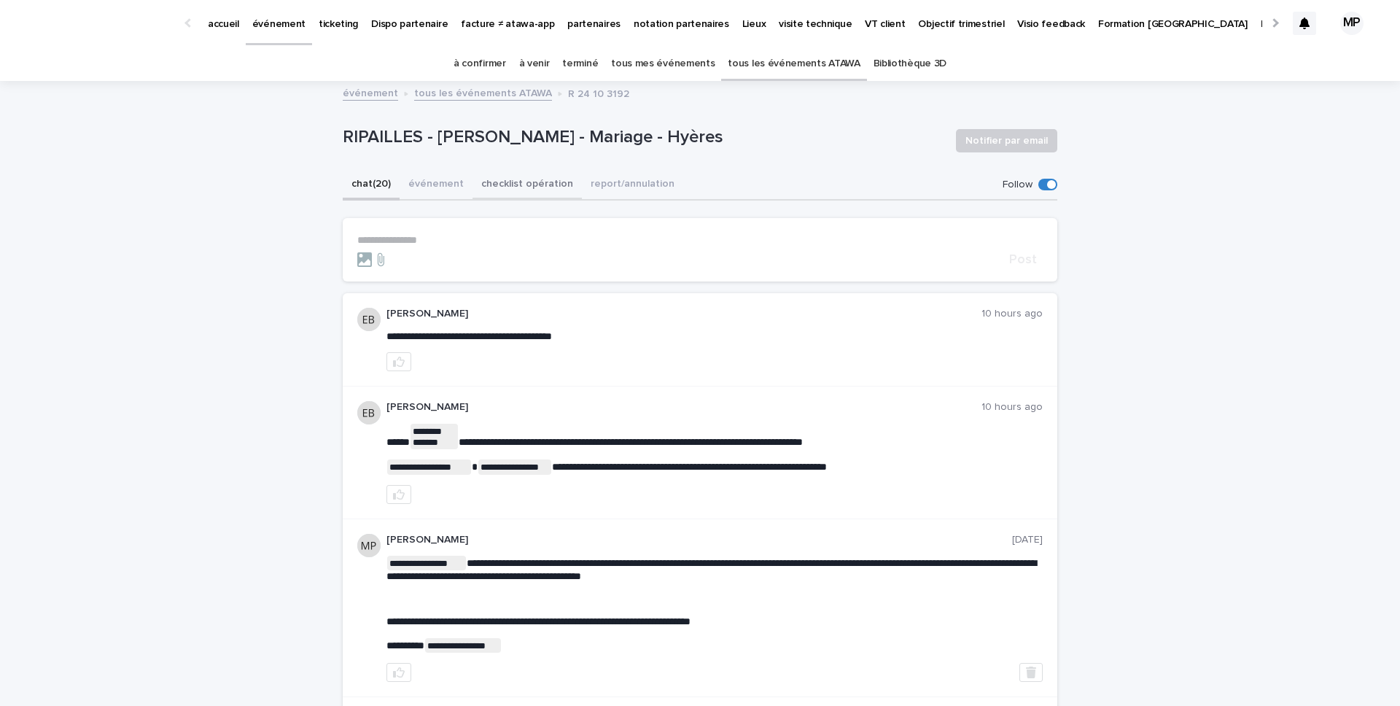
click at [514, 182] on button "checklist opération" at bounding box center [526, 185] width 109 height 31
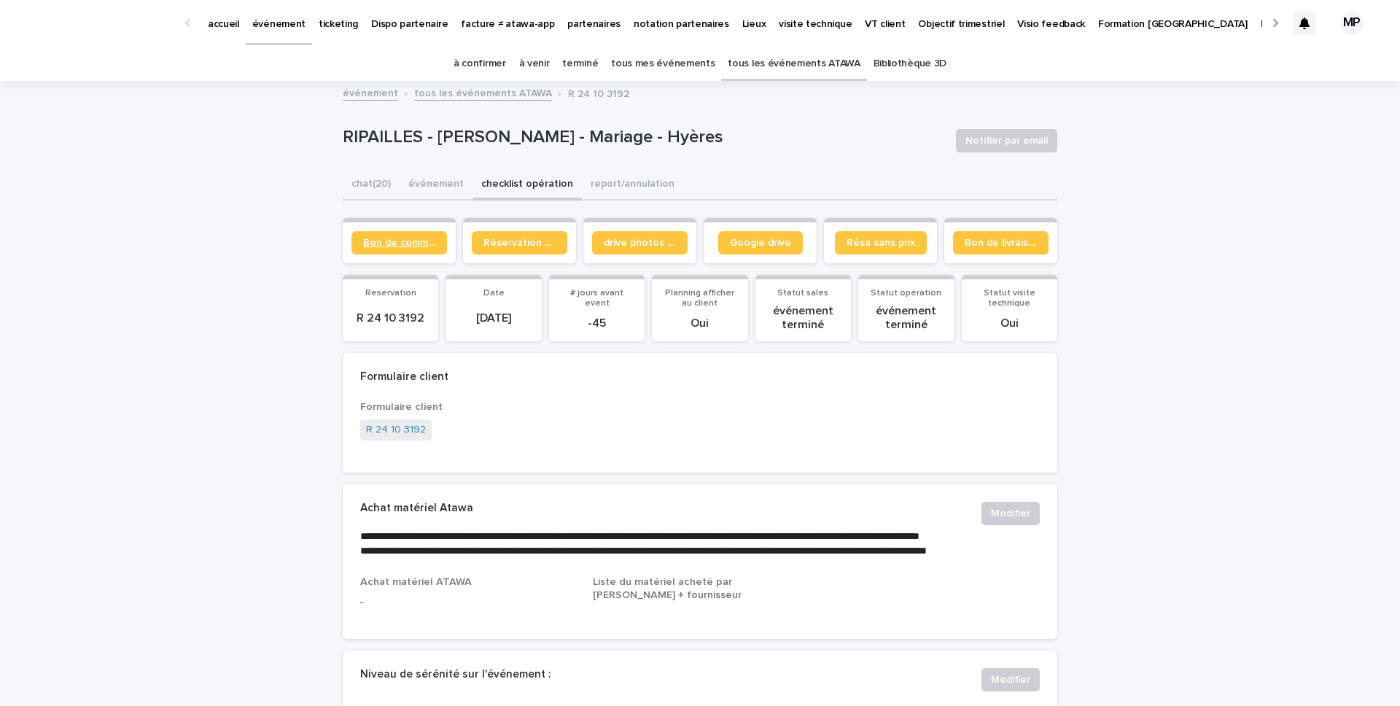
click at [418, 243] on span "Bon de commande" at bounding box center [399, 243] width 72 height 10
click at [374, 183] on button "chat (20)" at bounding box center [371, 185] width 57 height 31
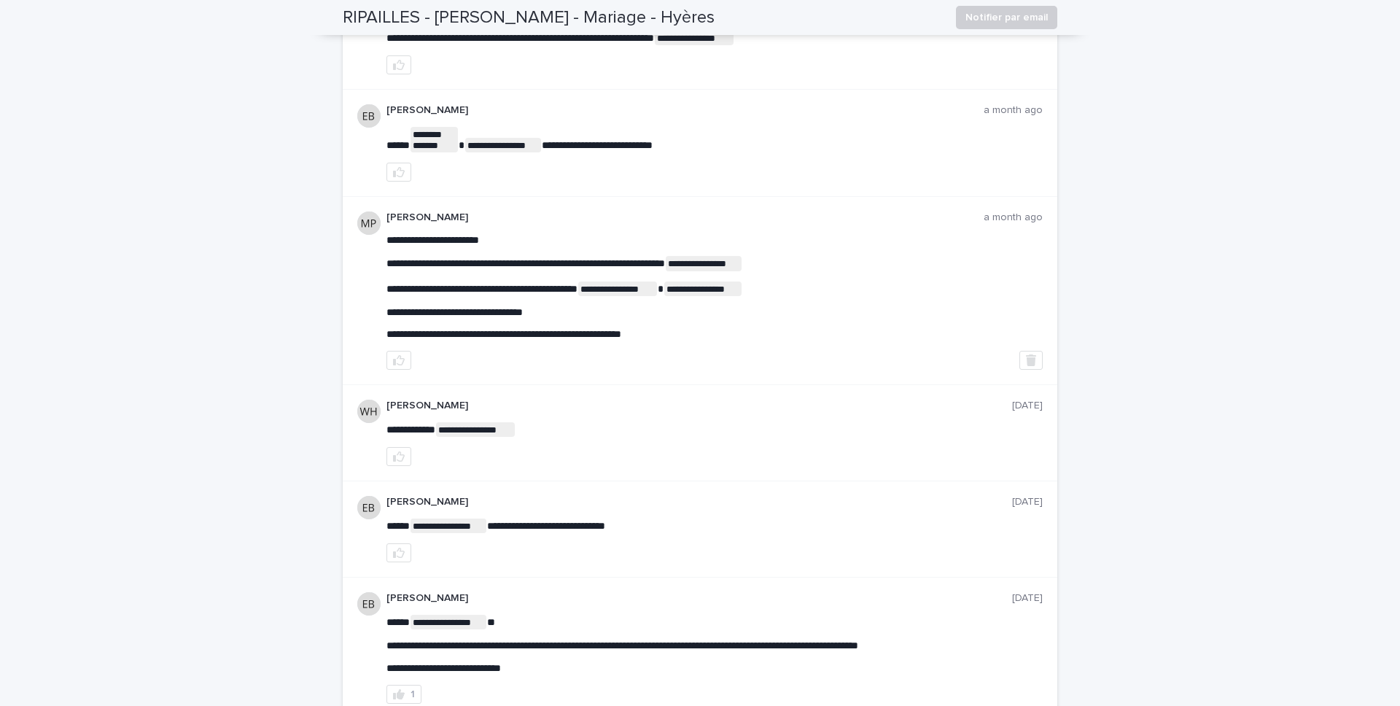
scroll to position [623, 0]
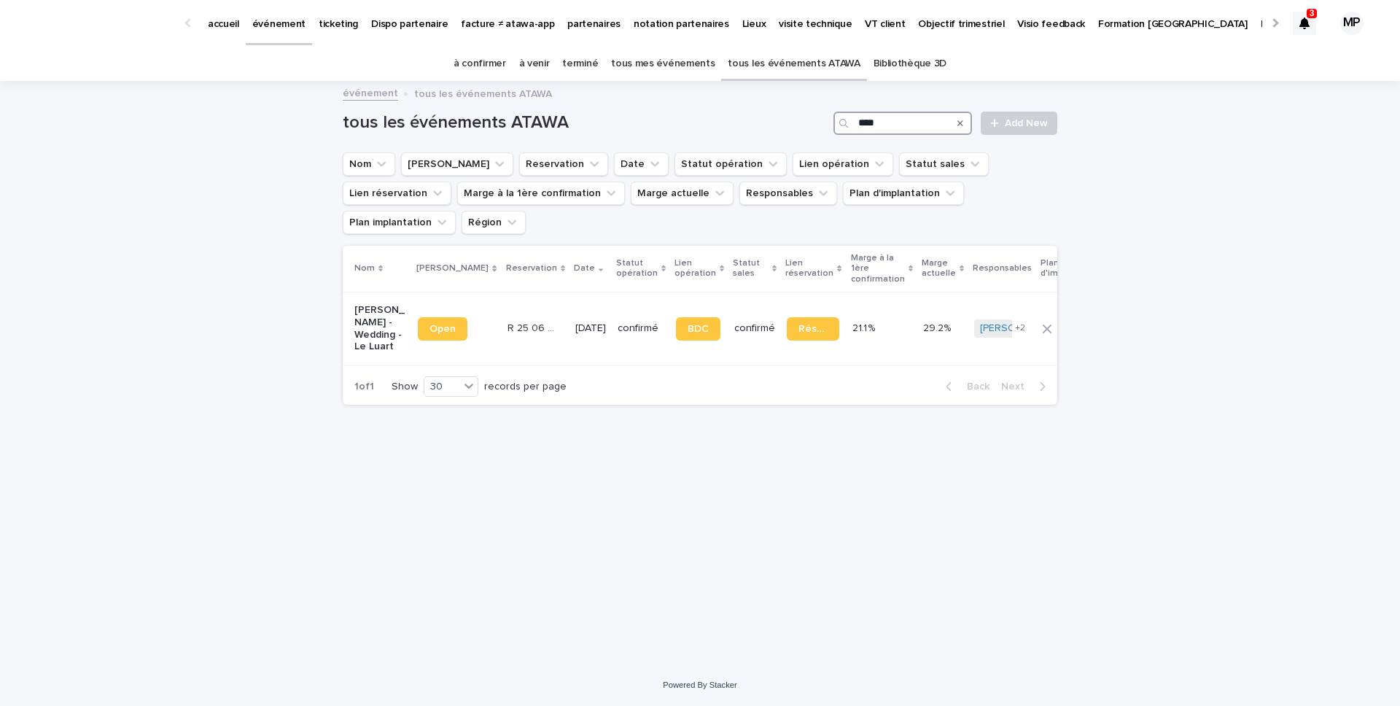
click at [922, 125] on input "****" at bounding box center [902, 123] width 138 height 23
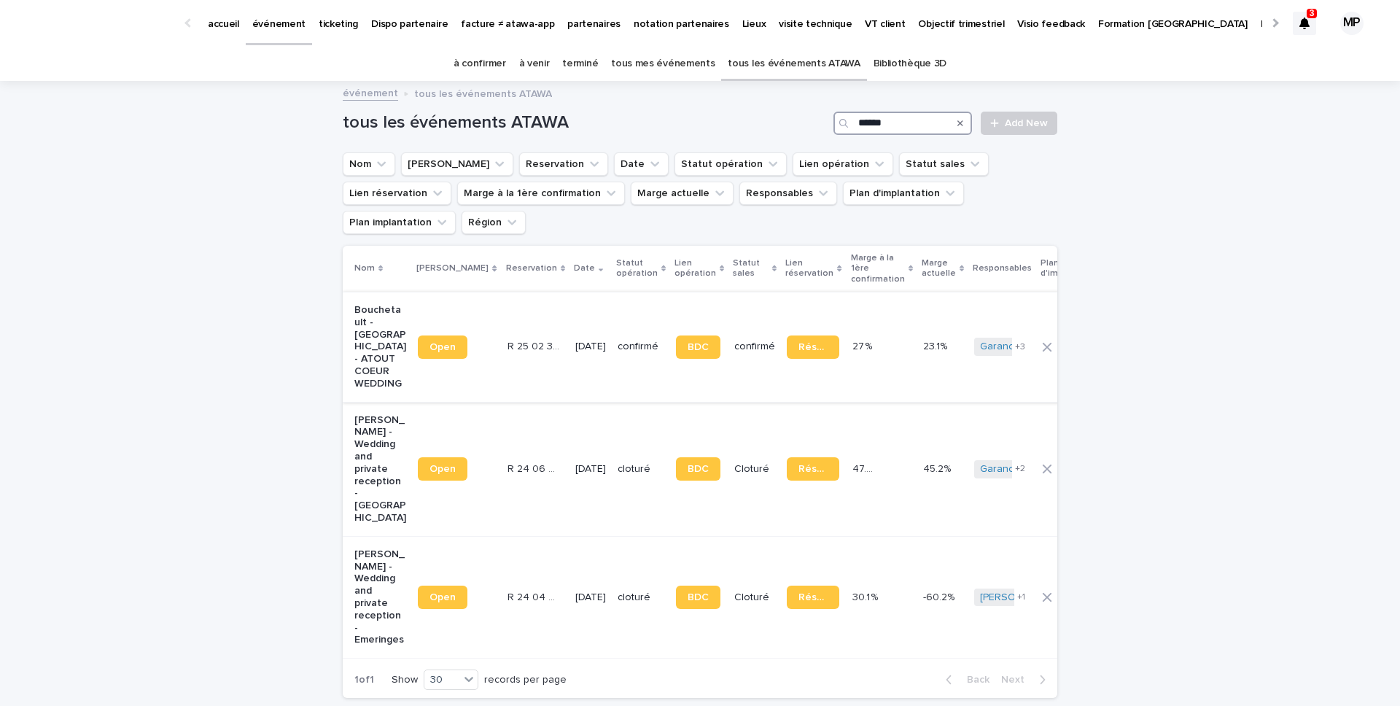
type input "******"
click at [378, 340] on p "Bouchetault - Chaumont-sur-Tharonne - ATOUT COEUR WEDDING" at bounding box center [380, 347] width 52 height 86
